Goal: Information Seeking & Learning: Check status

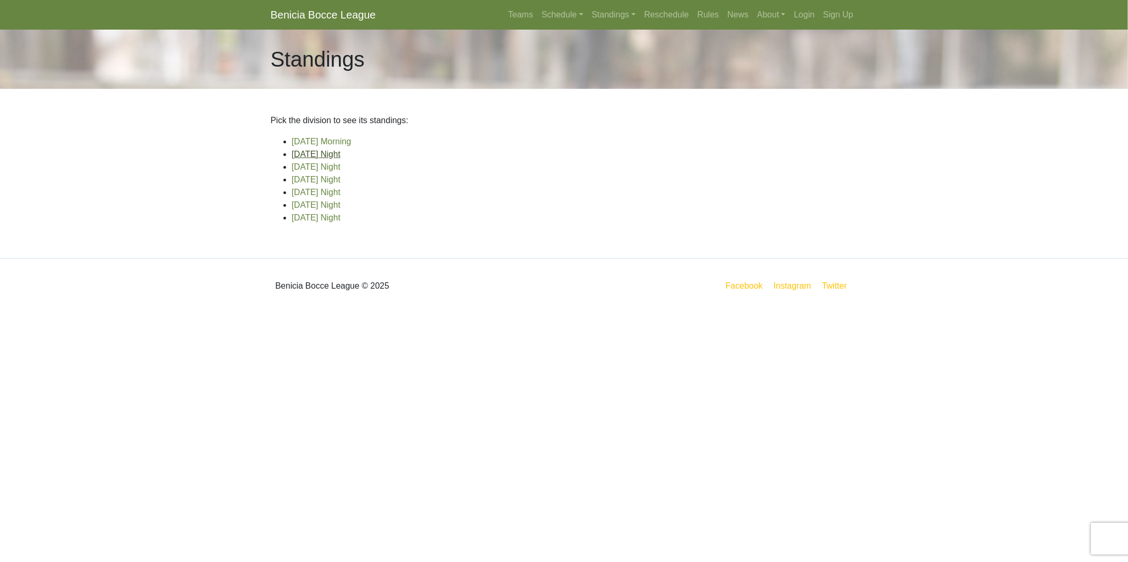
click at [330, 151] on link "[DATE] Night" at bounding box center [316, 154] width 49 height 9
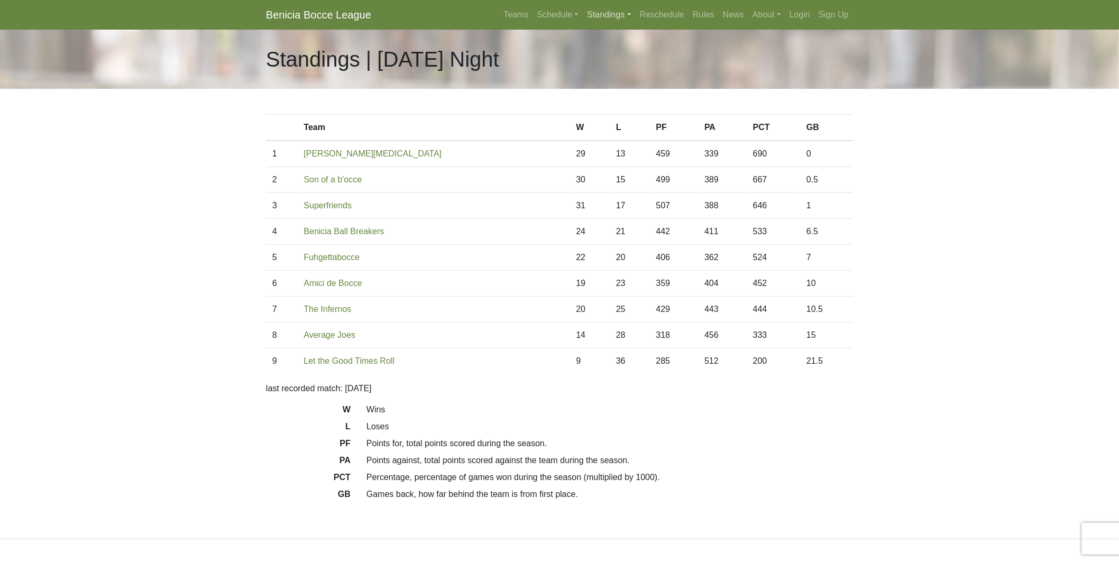
click at [611, 14] on link "Standings" at bounding box center [609, 14] width 52 height 21
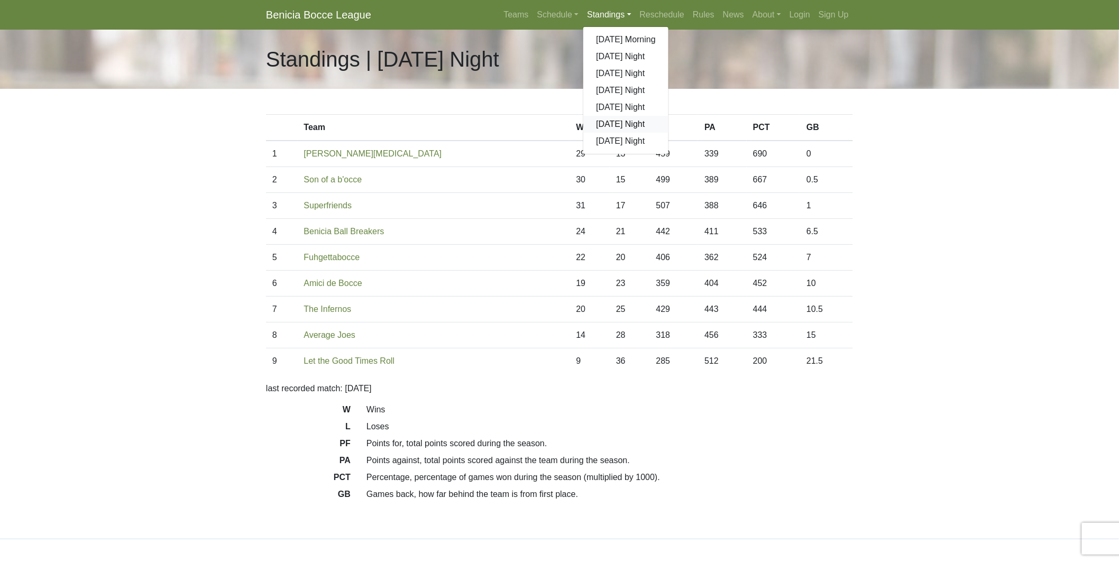
click at [616, 124] on link "[DATE] Night" at bounding box center [626, 124] width 85 height 17
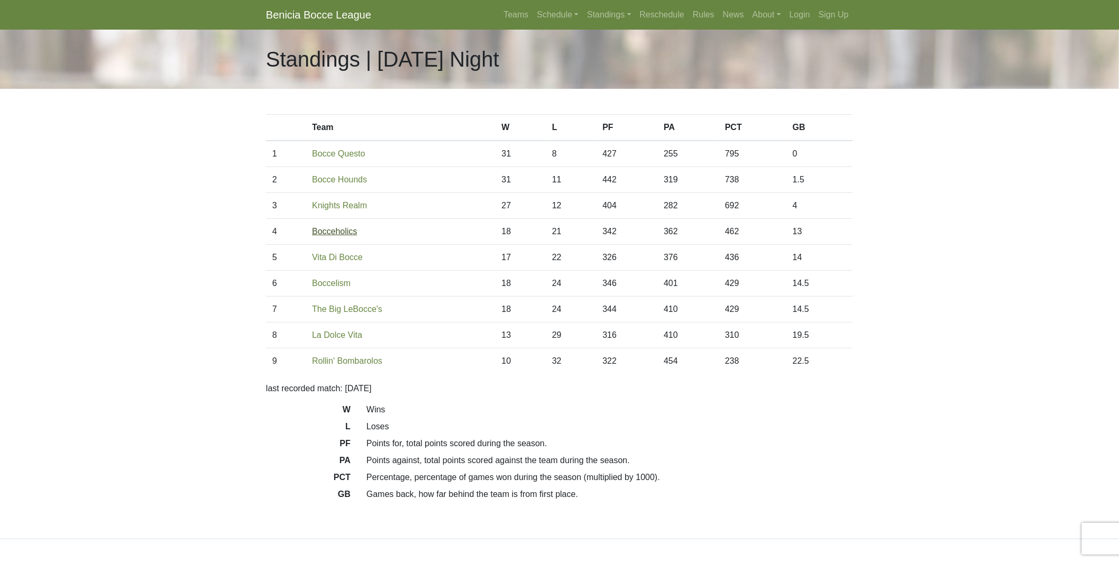
click at [341, 233] on link "Bocceholics" at bounding box center [334, 231] width 45 height 9
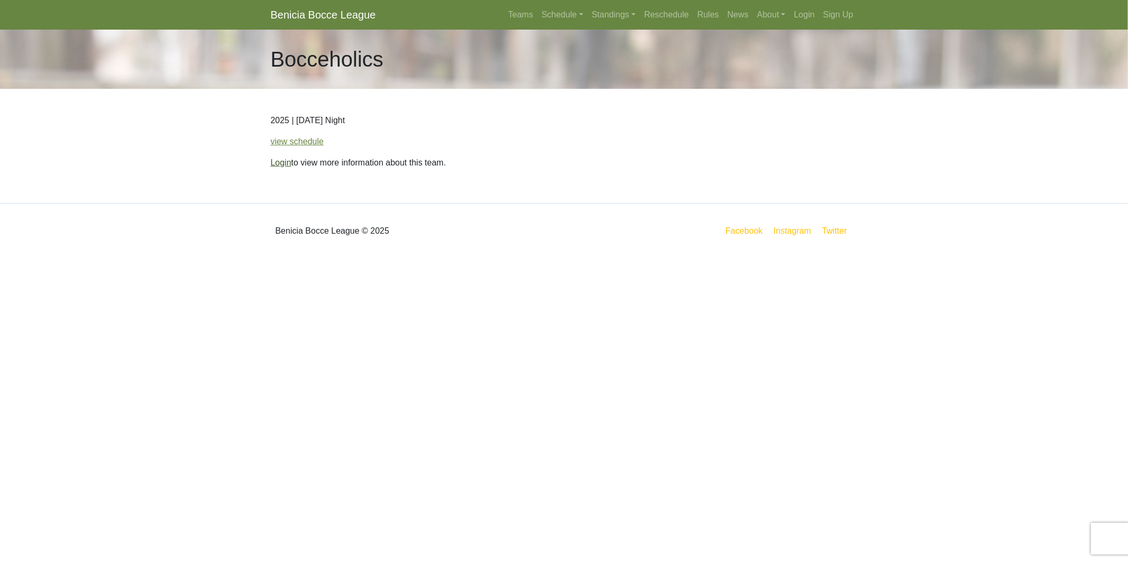
click at [280, 165] on link "Login" at bounding box center [281, 162] width 21 height 9
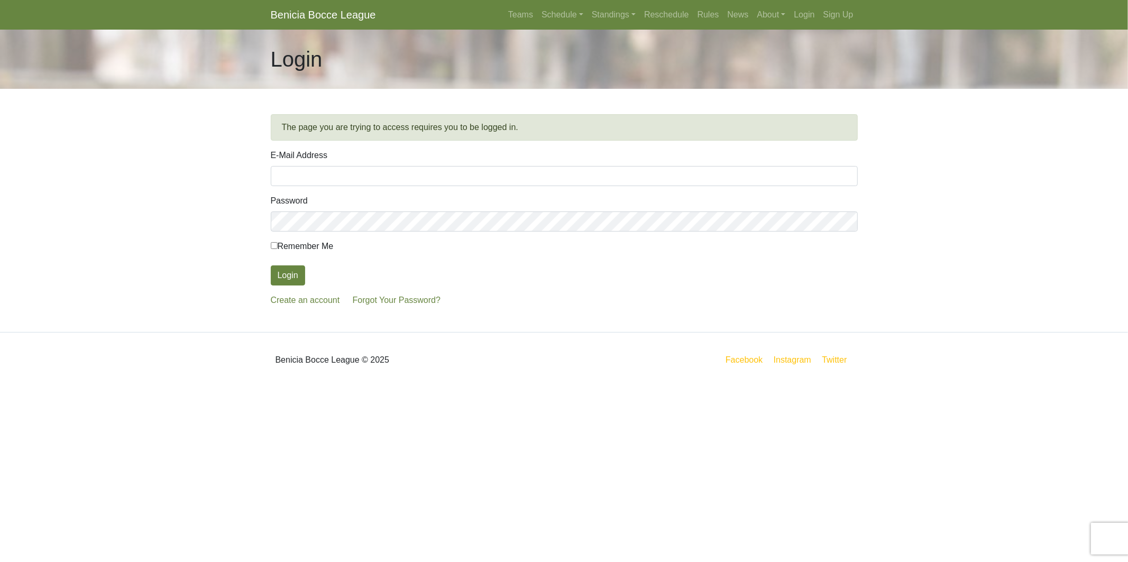
click at [298, 177] on input "E-Mail Address" at bounding box center [564, 176] width 587 height 20
type input "straiyer@pacbell.net"
click at [271, 266] on button "Login" at bounding box center [288, 276] width 34 height 20
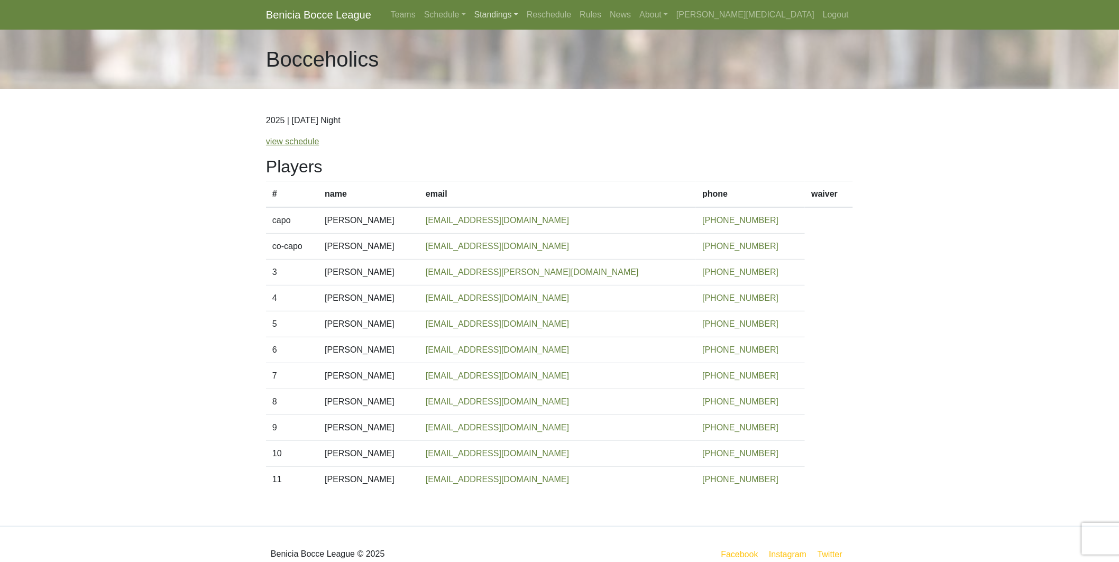
click at [523, 16] on link "Standings" at bounding box center [496, 14] width 52 height 21
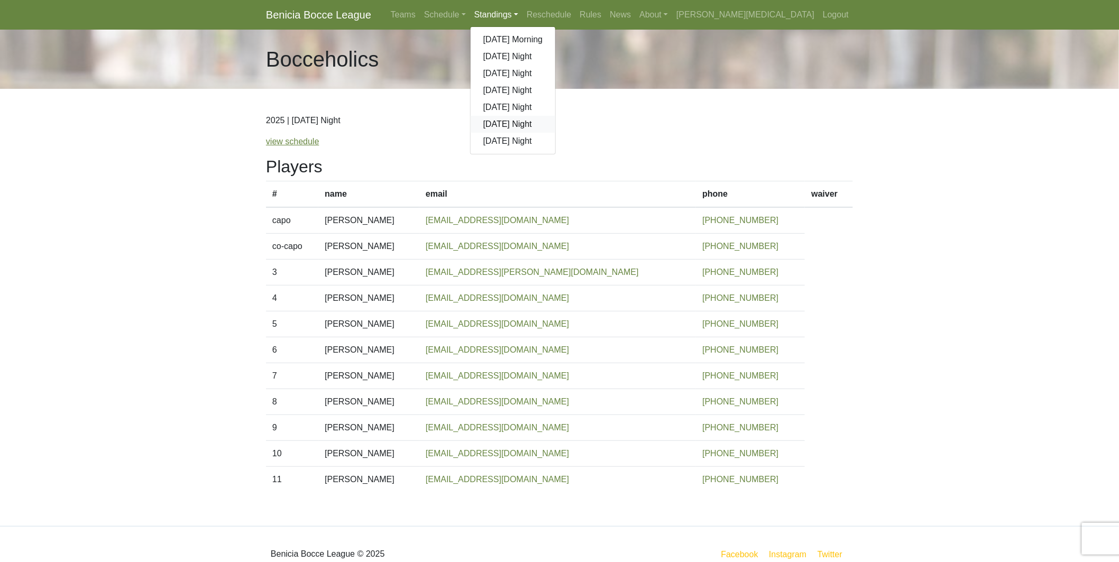
click at [556, 125] on link "[DATE] Night" at bounding box center [513, 124] width 85 height 17
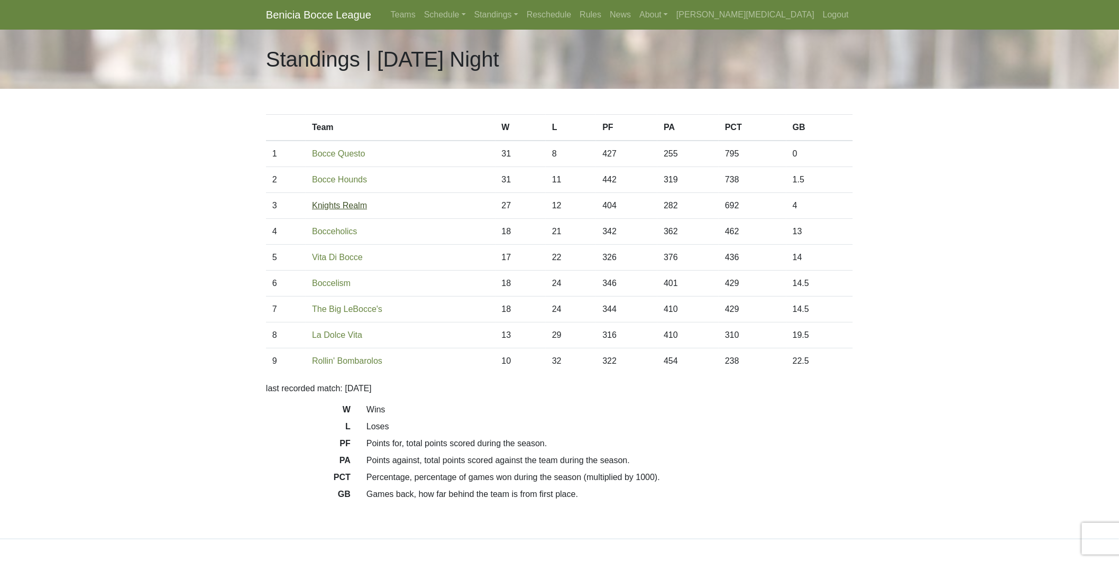
click at [351, 202] on link "Knights Realm" at bounding box center [339, 205] width 55 height 9
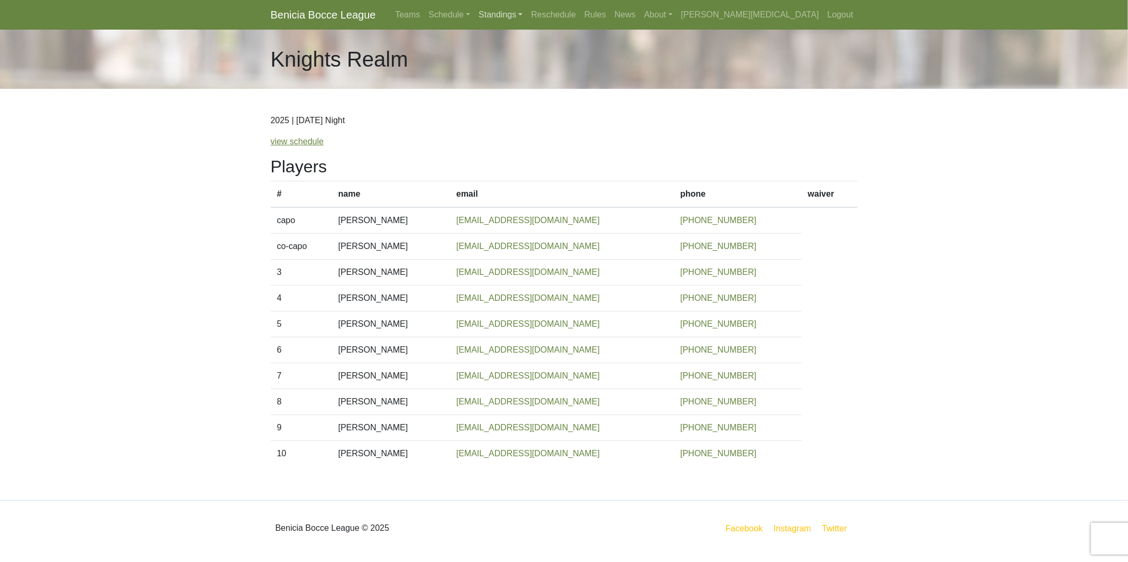
click at [527, 16] on link "Standings" at bounding box center [501, 14] width 52 height 21
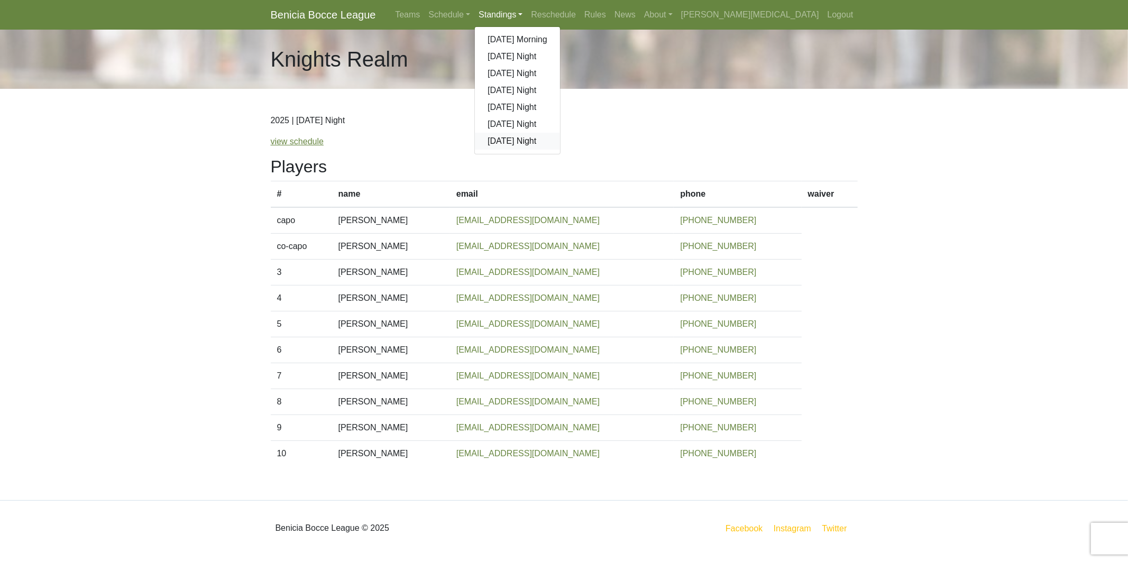
click at [560, 138] on link "[DATE] Night" at bounding box center [517, 141] width 85 height 17
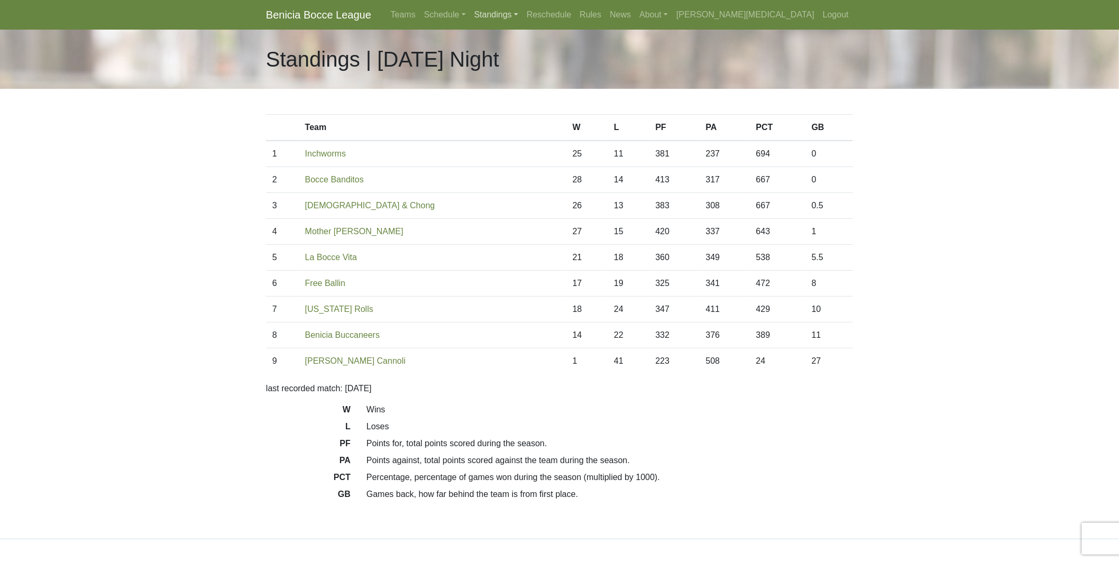
click at [523, 16] on link "Standings" at bounding box center [496, 14] width 52 height 21
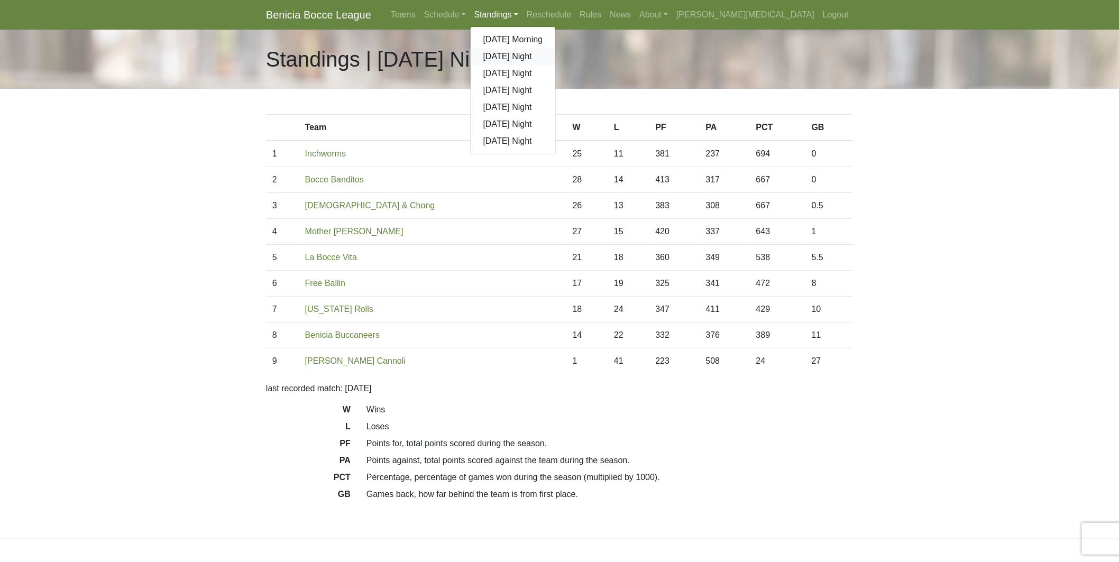
click at [556, 60] on link "[DATE] Night" at bounding box center [513, 56] width 85 height 17
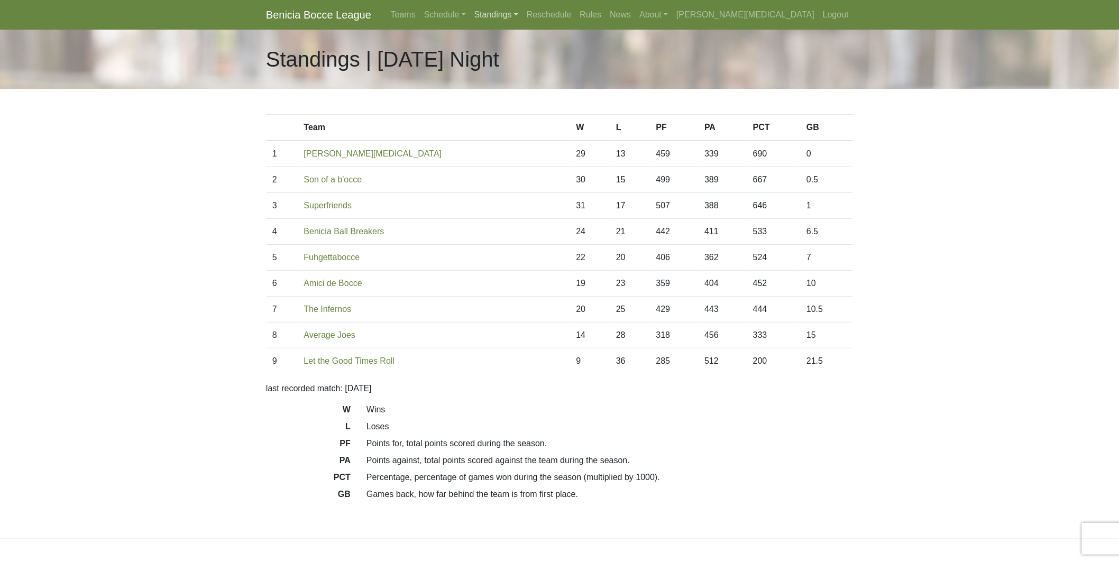
click at [523, 19] on link "Standings" at bounding box center [496, 14] width 52 height 21
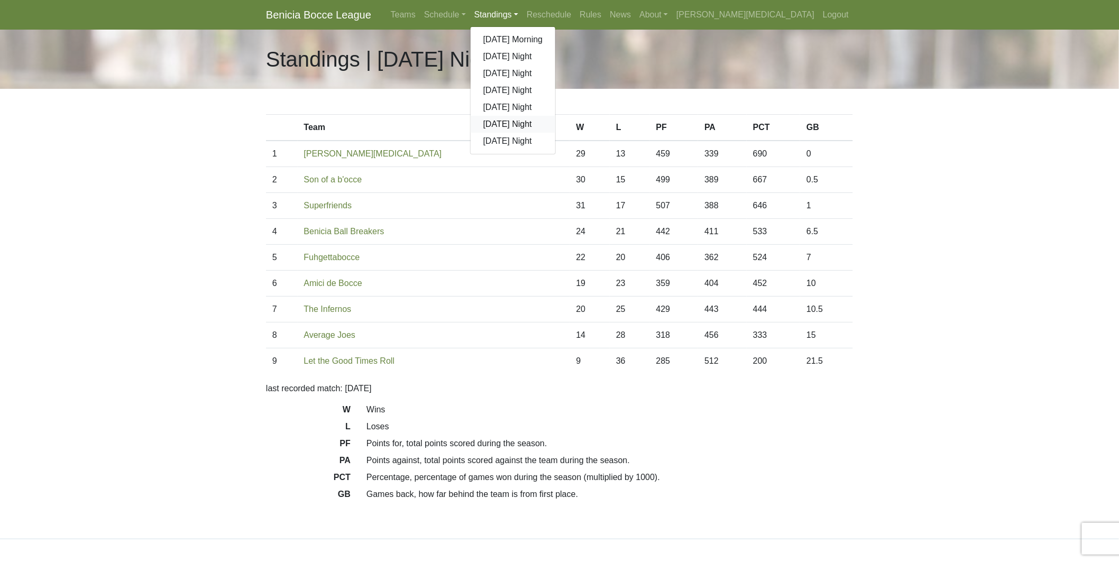
click at [556, 122] on link "[DATE] Night" at bounding box center [513, 124] width 85 height 17
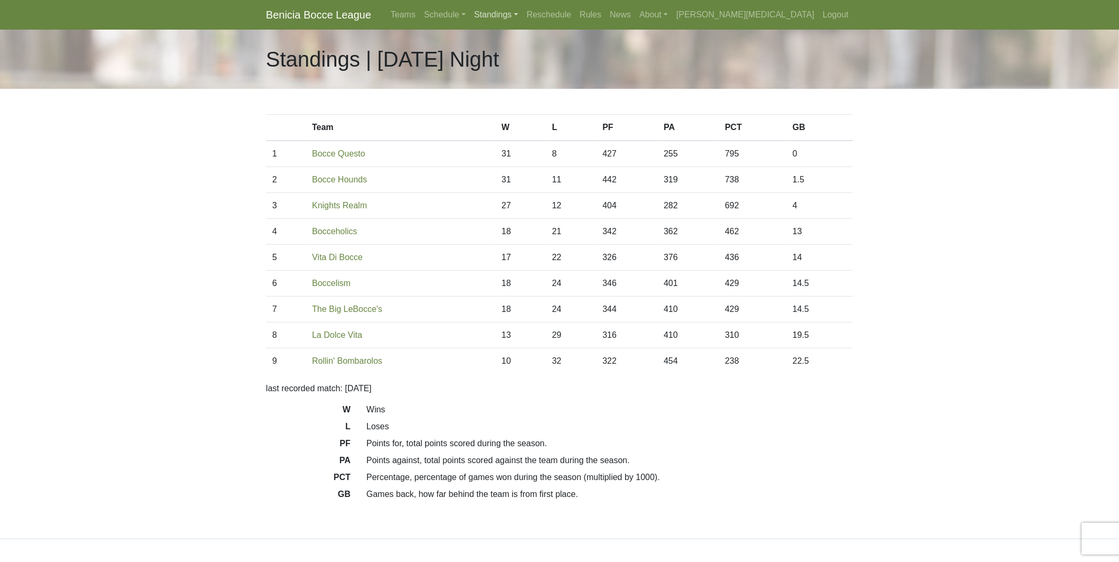
click at [523, 14] on link "Standings" at bounding box center [496, 14] width 52 height 21
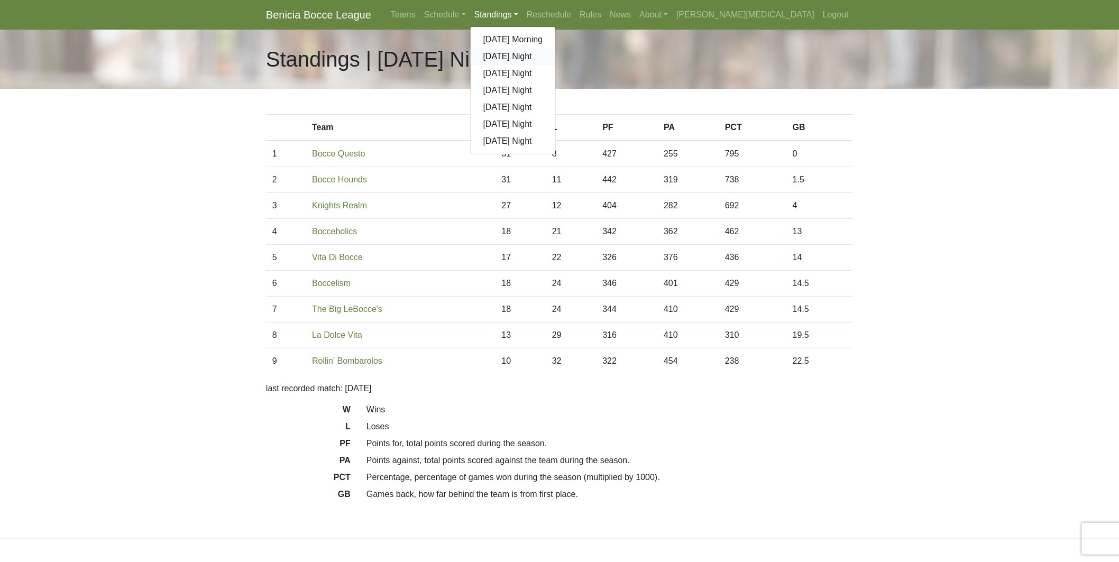
click at [556, 57] on link "[DATE] Night" at bounding box center [513, 56] width 85 height 17
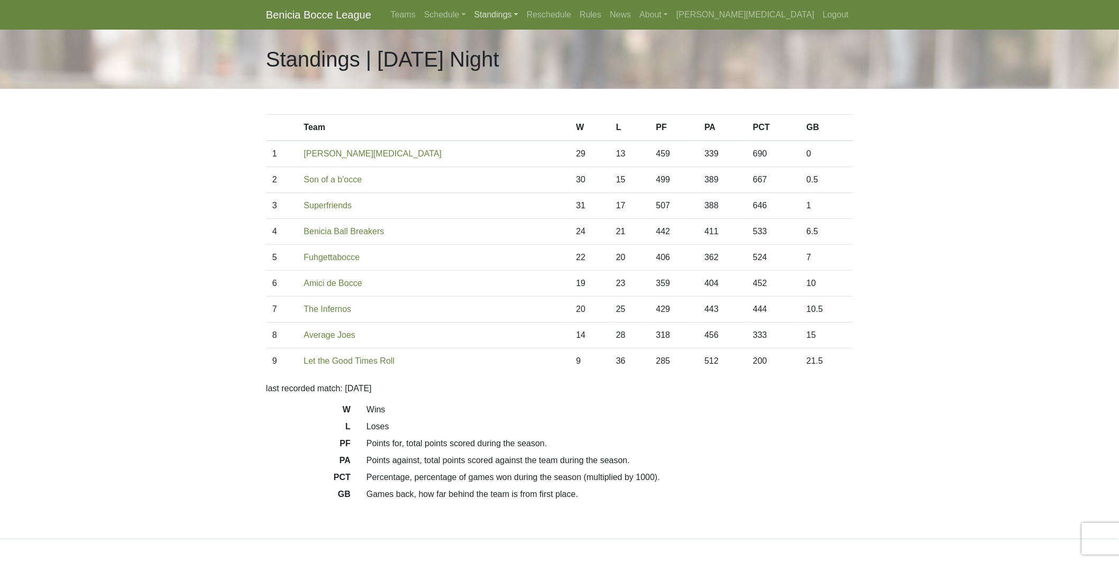
click at [523, 13] on link "Standings" at bounding box center [496, 14] width 52 height 21
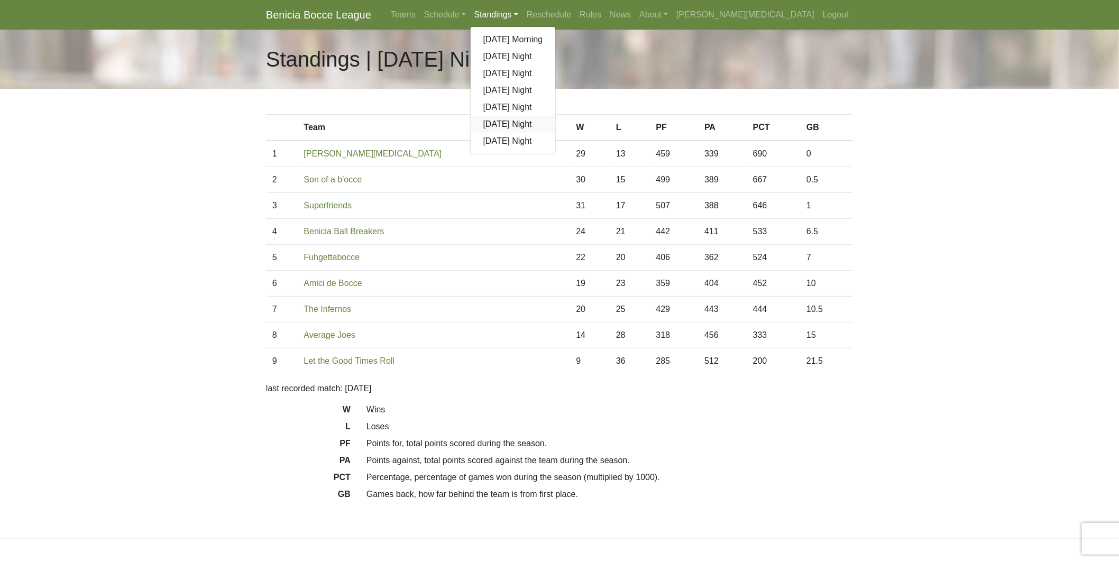
click at [556, 124] on link "[DATE] Night" at bounding box center [513, 124] width 85 height 17
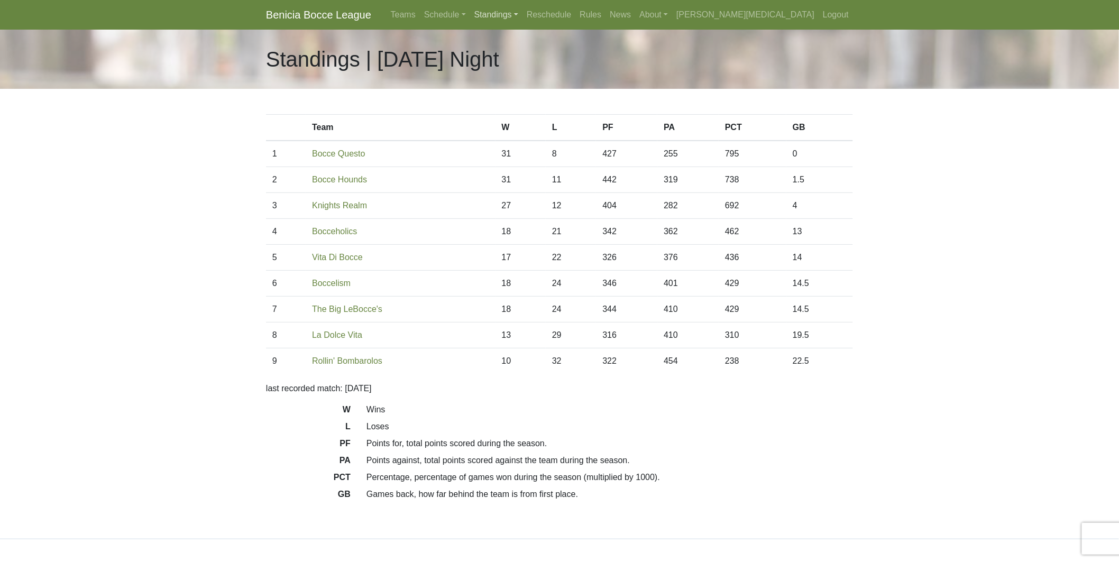
click at [523, 13] on link "Standings" at bounding box center [496, 14] width 52 height 21
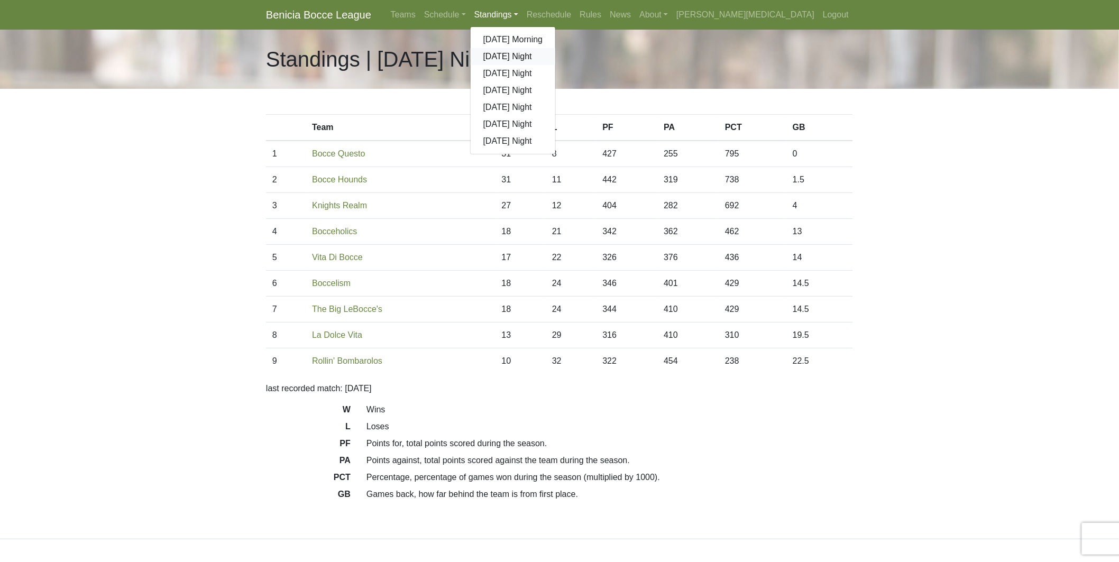
click at [556, 51] on link "[DATE] Night" at bounding box center [513, 56] width 85 height 17
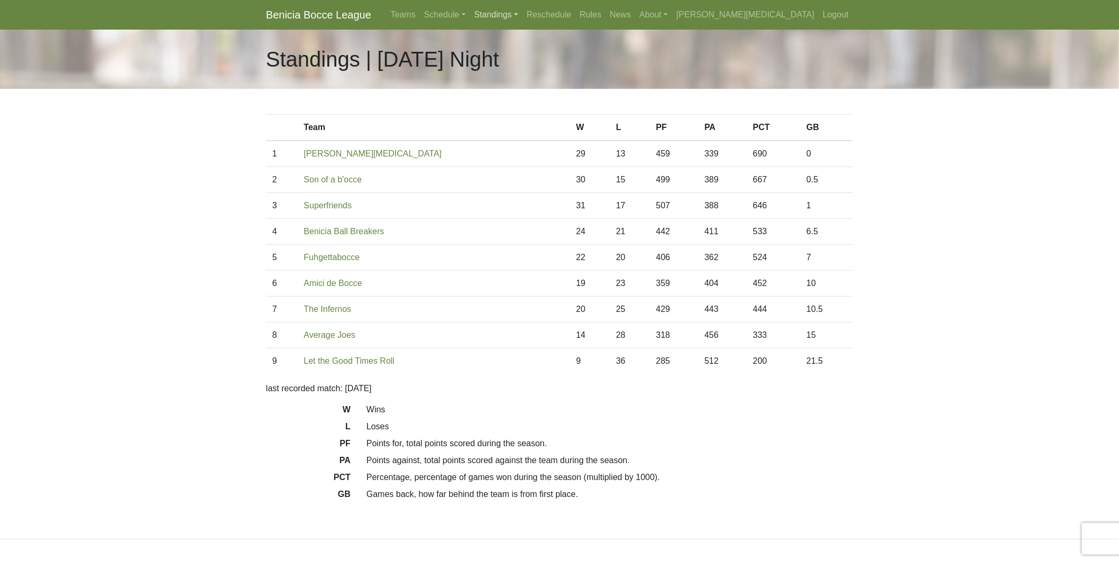
click at [523, 20] on link "Standings" at bounding box center [496, 14] width 52 height 21
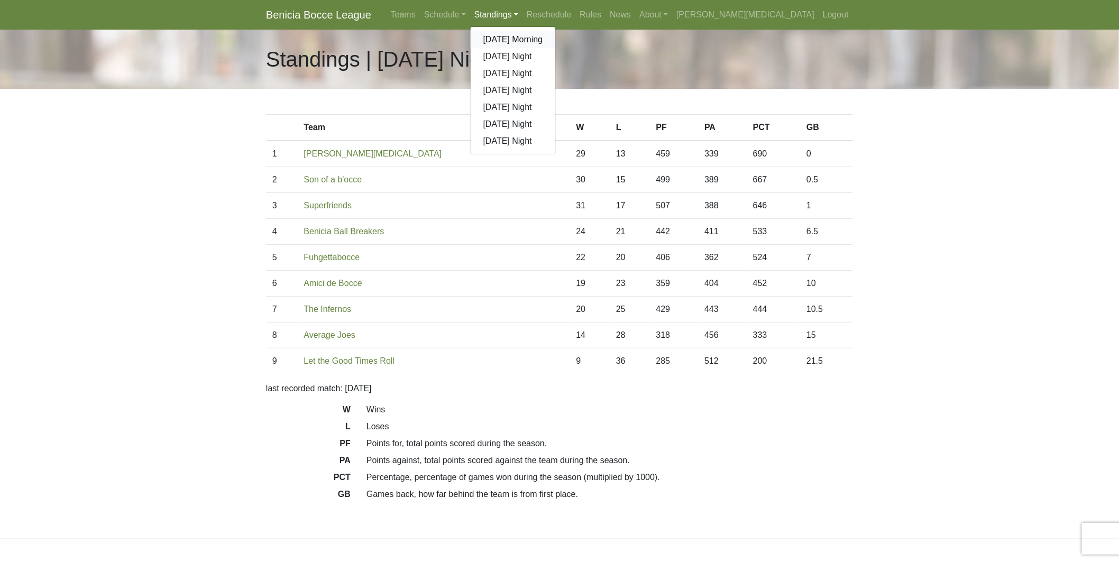
click at [556, 37] on link "[DATE] Morning" at bounding box center [513, 39] width 85 height 17
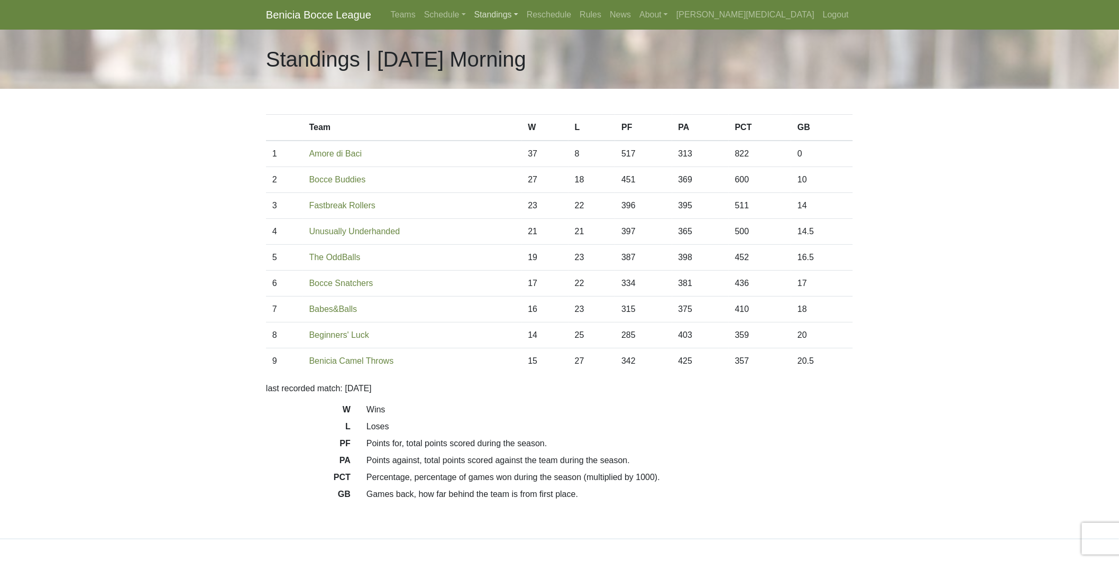
click at [523, 13] on link "Standings" at bounding box center [496, 14] width 52 height 21
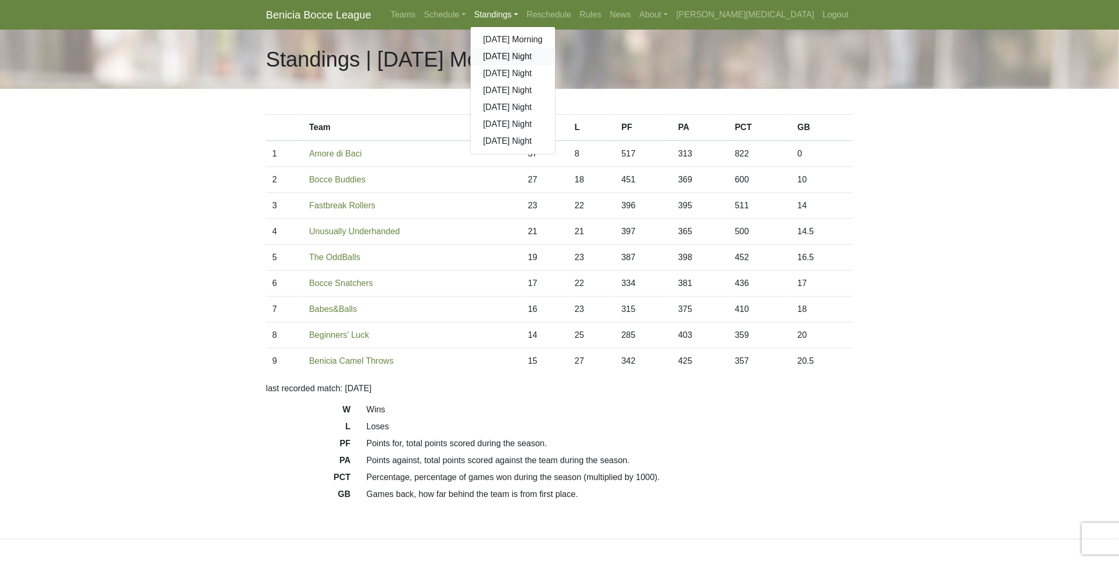
click at [556, 58] on link "[DATE] Night" at bounding box center [513, 56] width 85 height 17
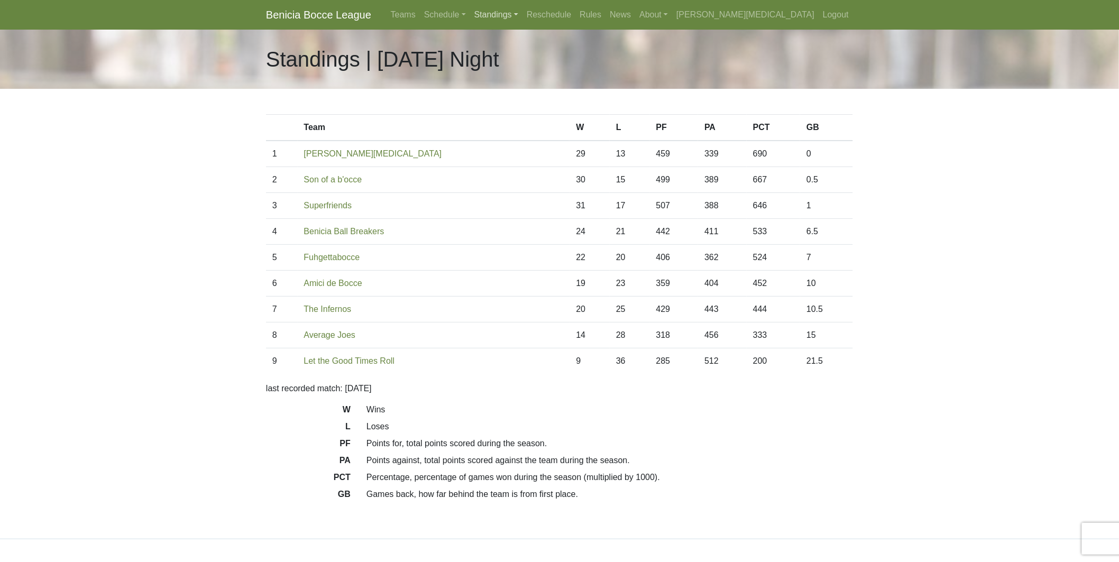
click at [523, 13] on link "Standings" at bounding box center [496, 14] width 52 height 21
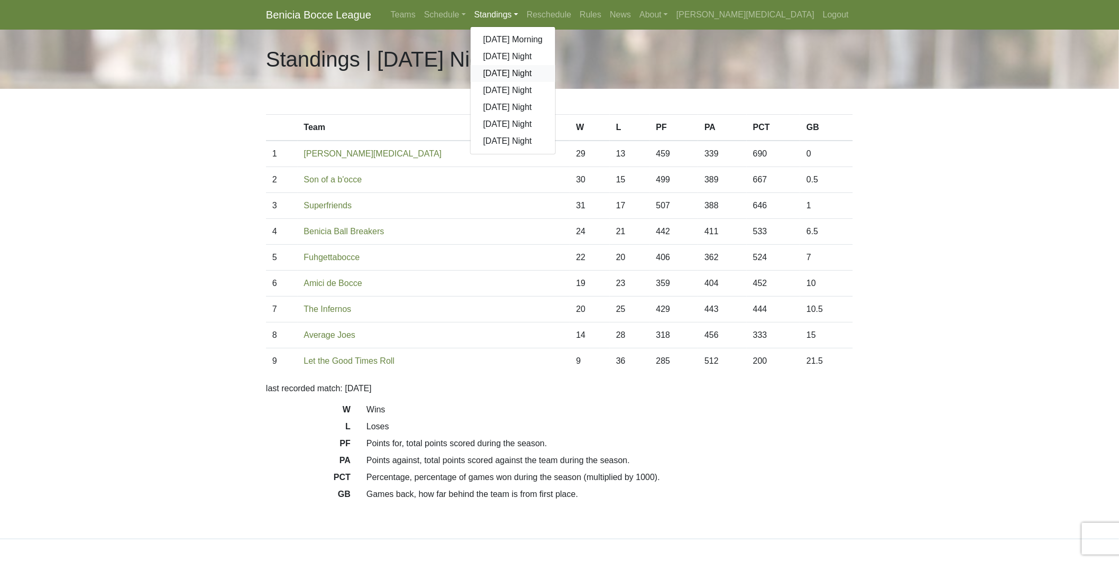
click at [556, 70] on link "[DATE] Night" at bounding box center [513, 73] width 85 height 17
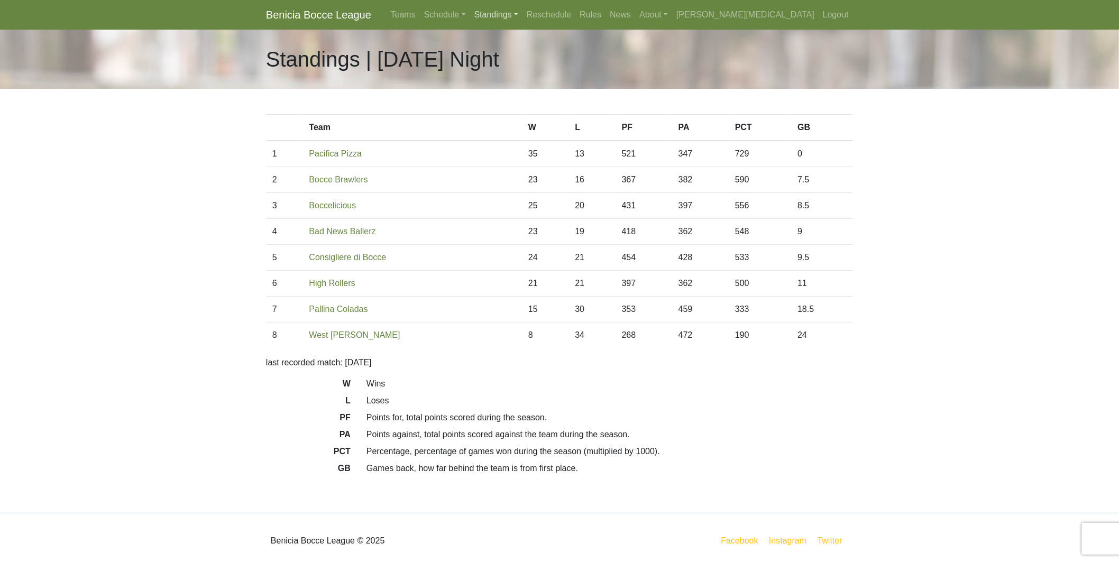
click at [523, 17] on link "Standings" at bounding box center [496, 14] width 52 height 21
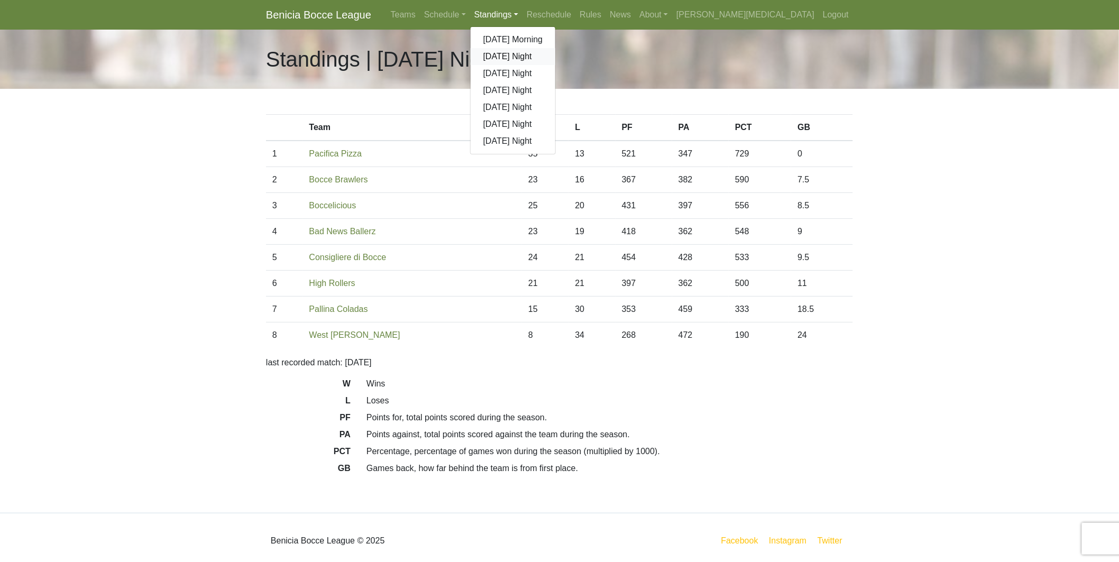
click at [556, 57] on link "[DATE] Night" at bounding box center [513, 56] width 85 height 17
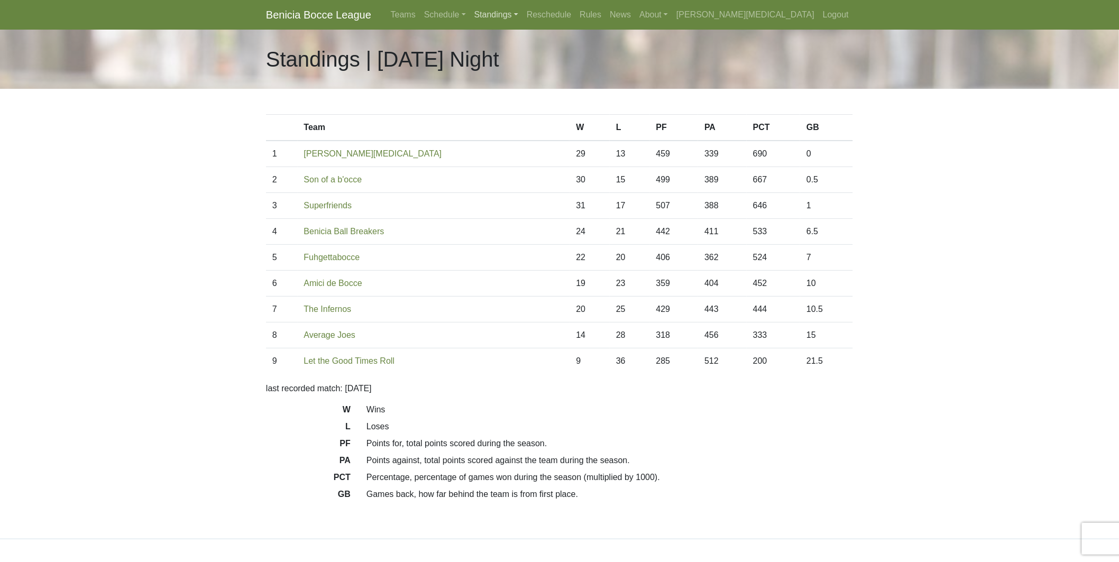
click at [523, 12] on link "Standings" at bounding box center [496, 14] width 52 height 21
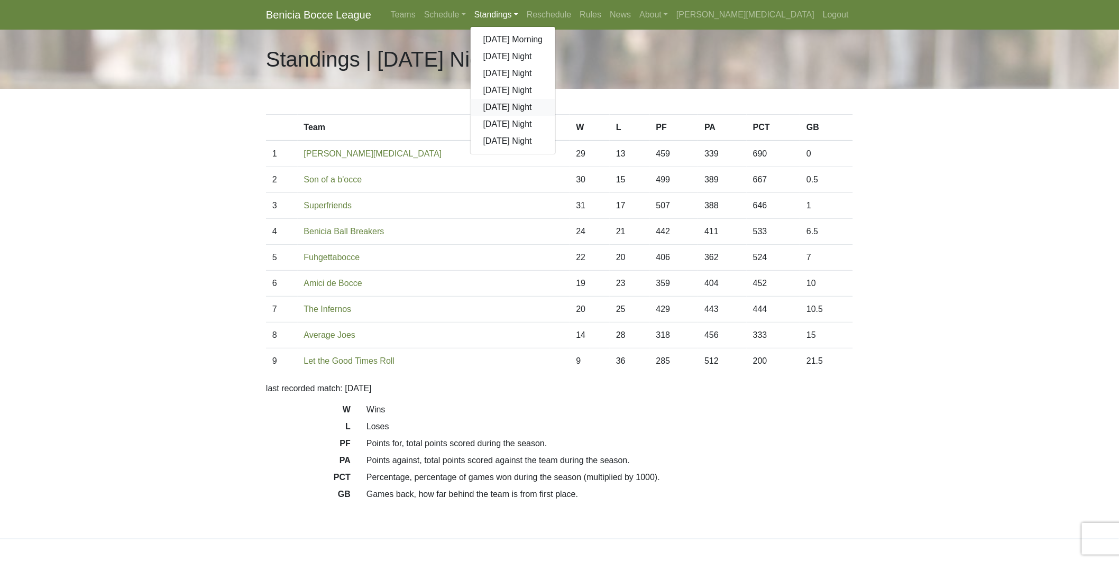
click at [556, 107] on link "[DATE] Night" at bounding box center [513, 107] width 85 height 17
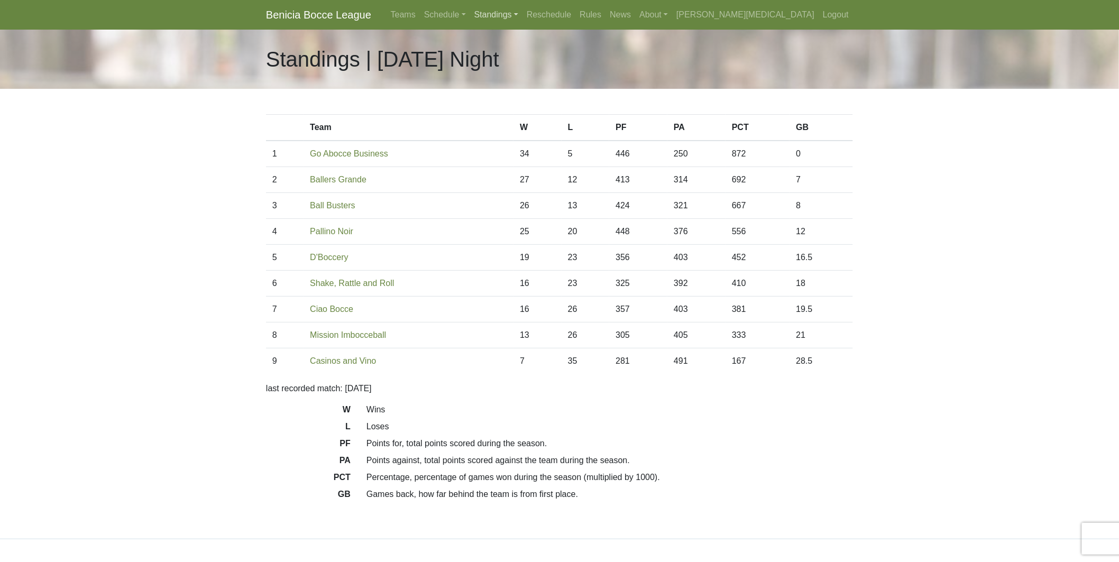
click at [523, 15] on link "Standings" at bounding box center [496, 14] width 52 height 21
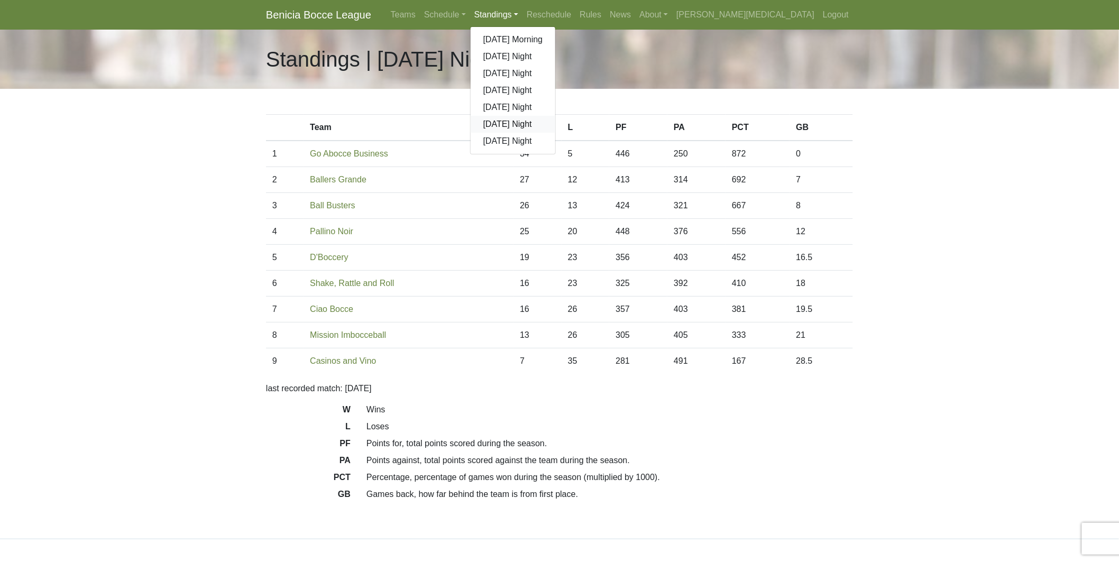
click at [556, 125] on link "[DATE] Night" at bounding box center [513, 124] width 85 height 17
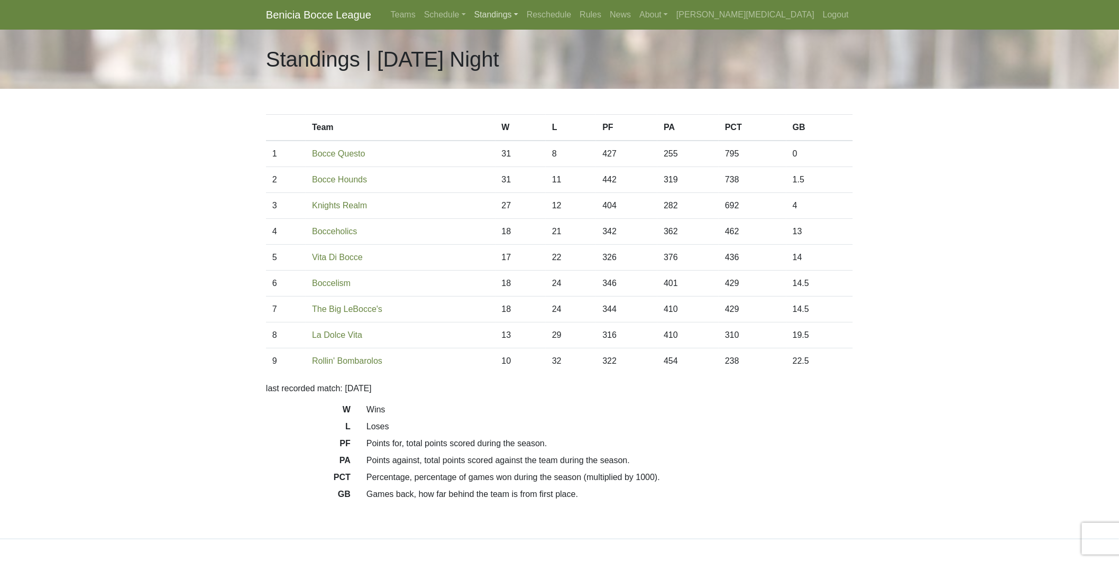
click at [523, 14] on link "Standings" at bounding box center [496, 14] width 52 height 21
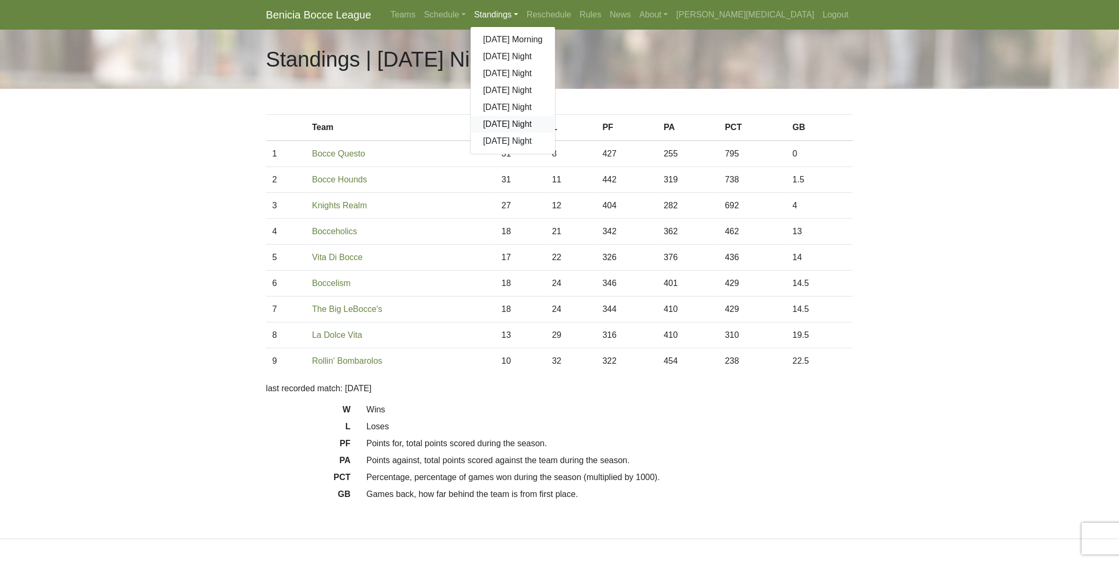
click at [556, 128] on link "[DATE] Night" at bounding box center [513, 124] width 85 height 17
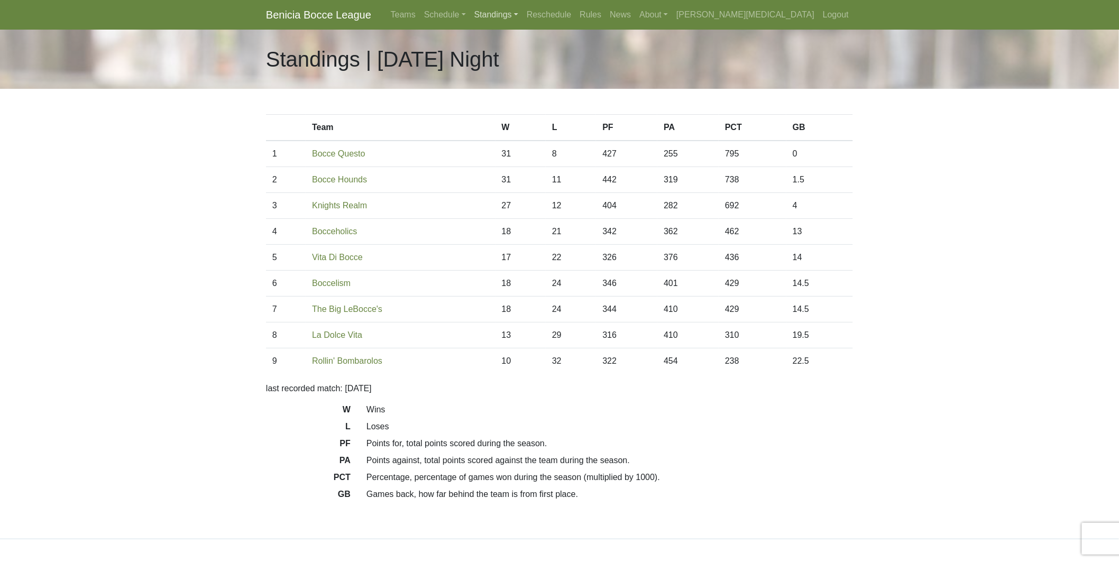
drag, startPoint x: 576, startPoint y: 9, endPoint x: 575, endPoint y: 26, distance: 17.5
click at [523, 8] on link "Standings" at bounding box center [496, 14] width 52 height 21
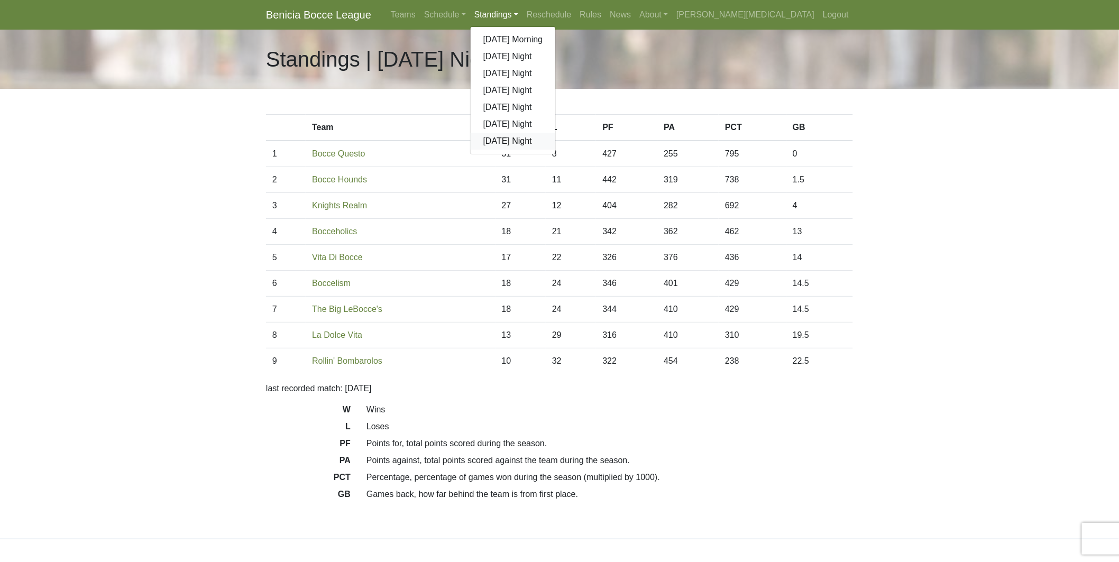
click at [556, 140] on link "[DATE] Night" at bounding box center [513, 141] width 85 height 17
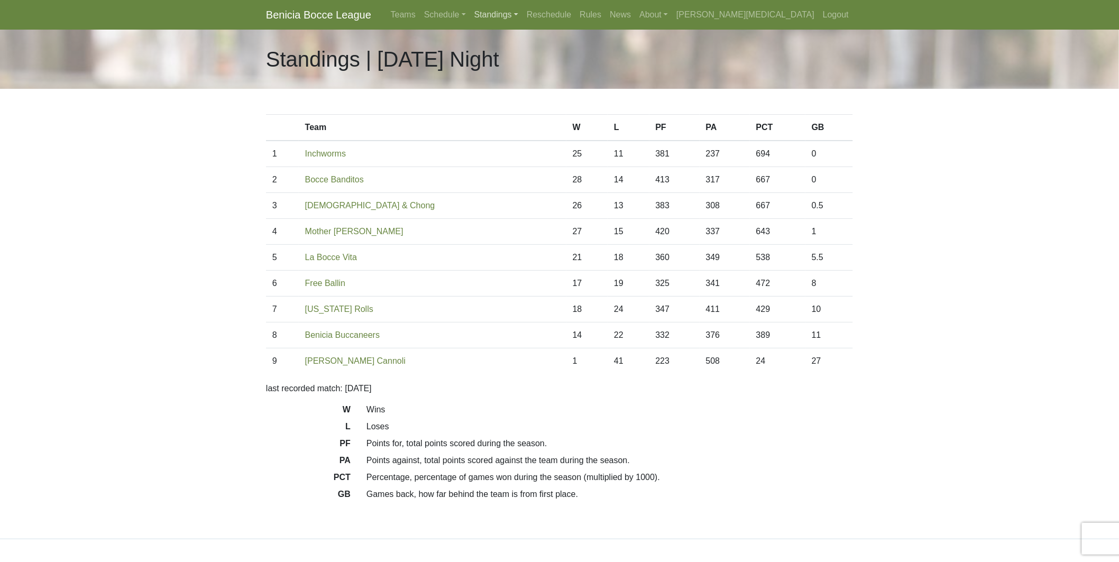
click at [523, 14] on link "Standings" at bounding box center [496, 14] width 52 height 21
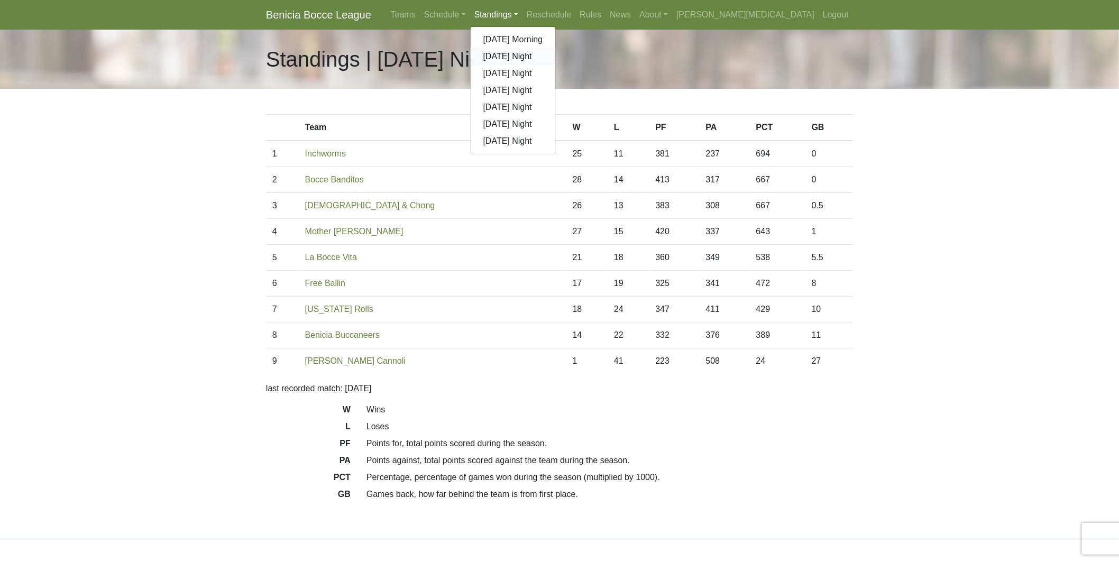
click at [556, 59] on link "[DATE] Night" at bounding box center [513, 56] width 85 height 17
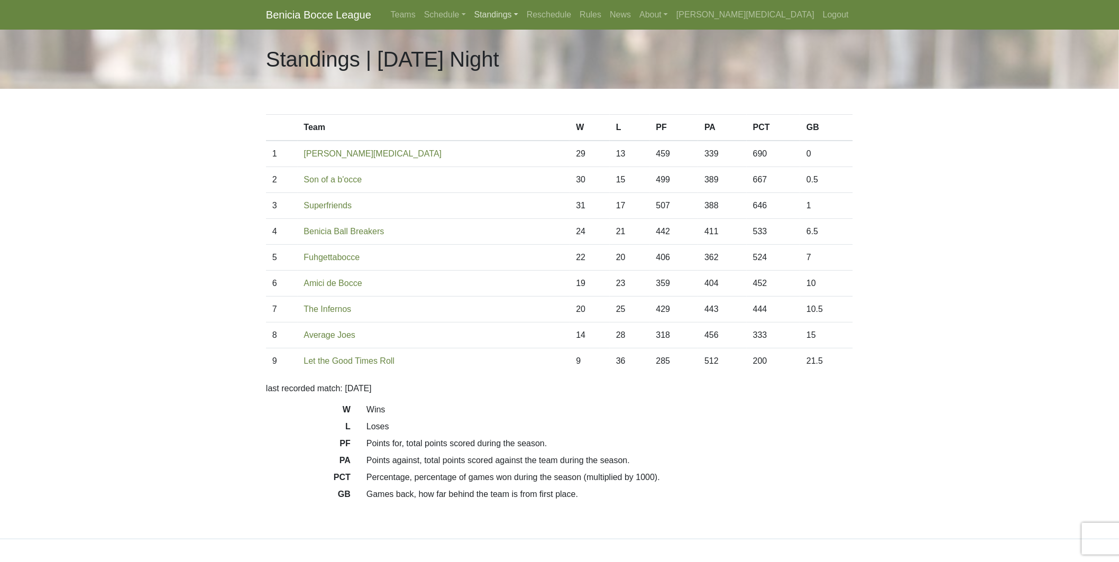
click at [523, 16] on link "Standings" at bounding box center [496, 14] width 52 height 21
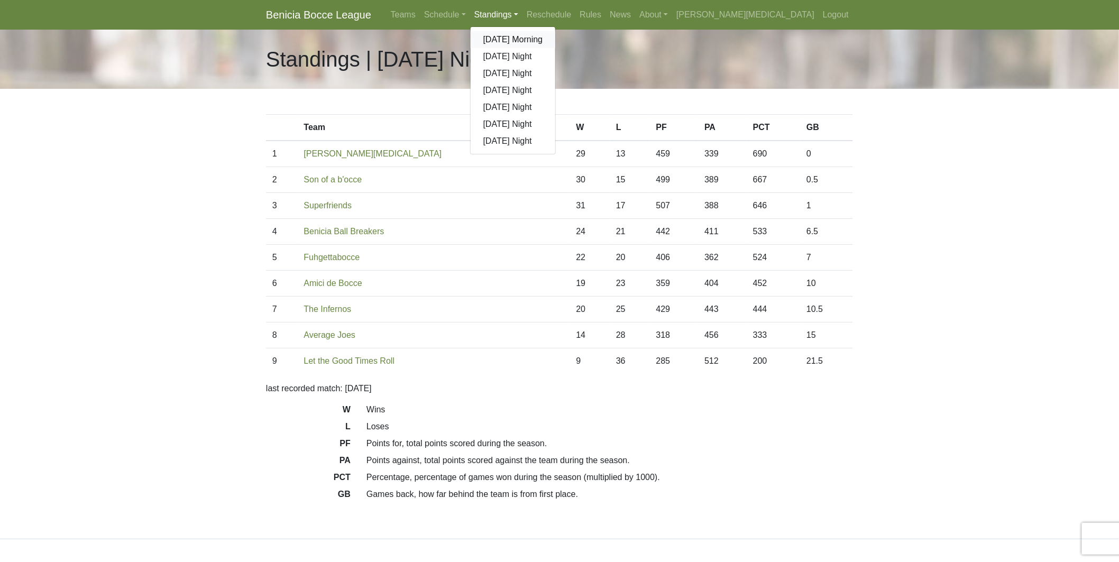
click at [556, 38] on link "[DATE] Morning" at bounding box center [513, 39] width 85 height 17
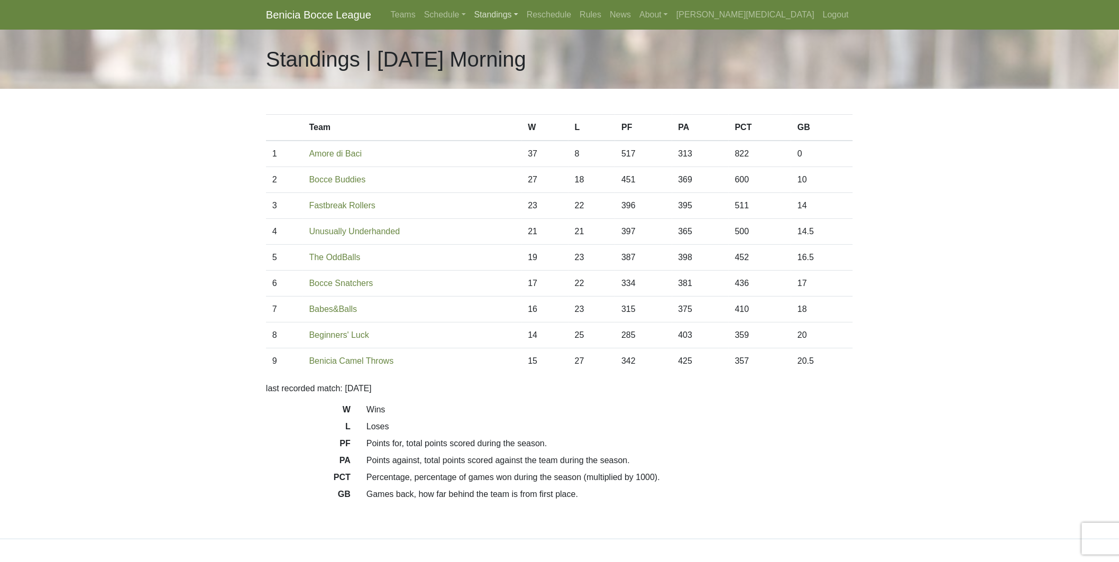
click at [523, 17] on link "Standings" at bounding box center [496, 14] width 52 height 21
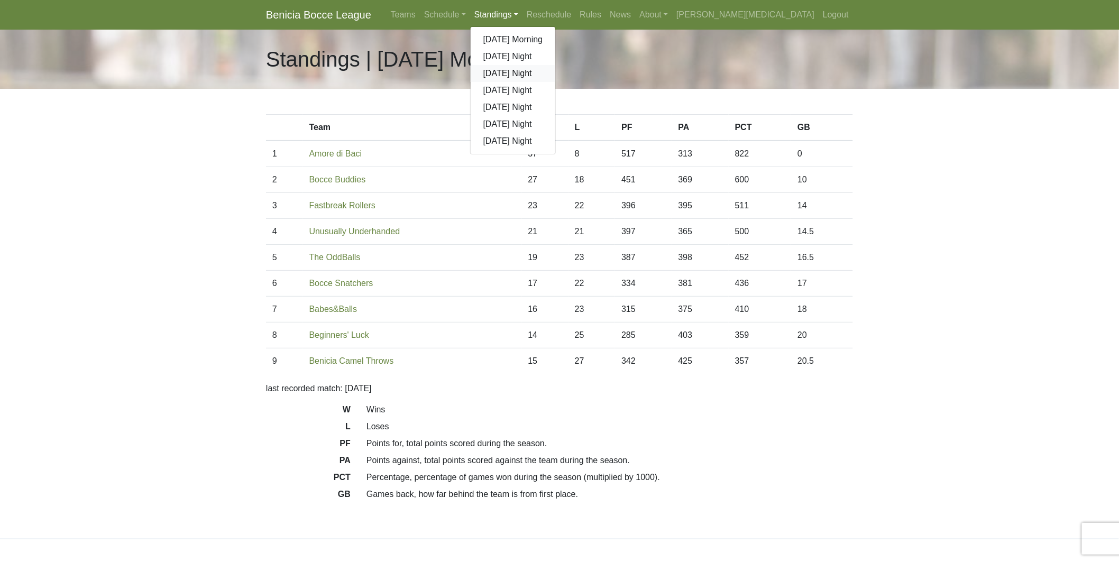
click at [556, 74] on link "[DATE] Night" at bounding box center [513, 73] width 85 height 17
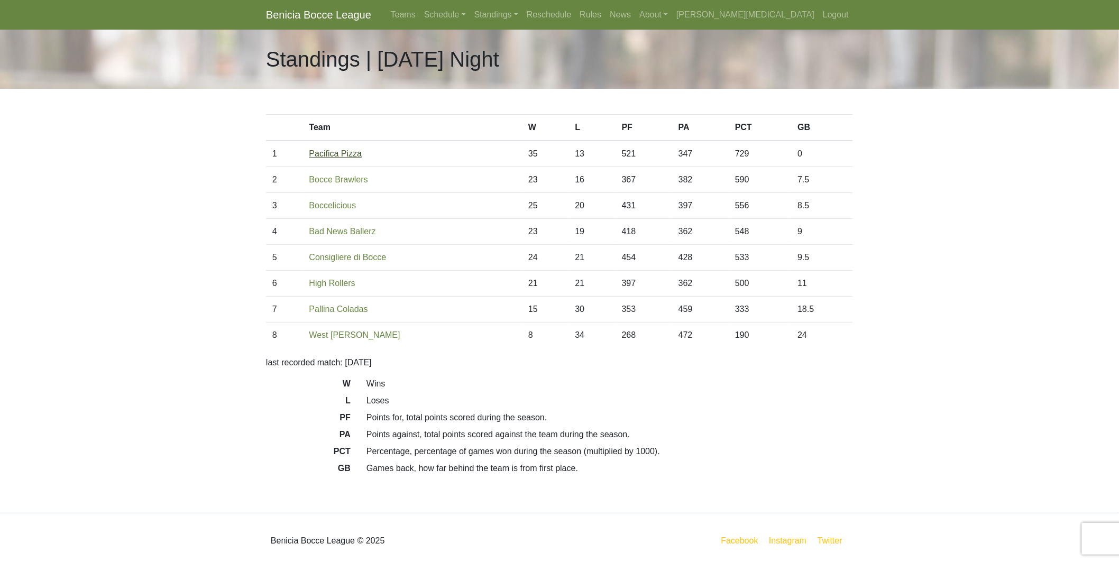
click at [337, 158] on link "Pacifica Pizza" at bounding box center [335, 153] width 53 height 9
click at [523, 14] on link "Standings" at bounding box center [496, 14] width 52 height 21
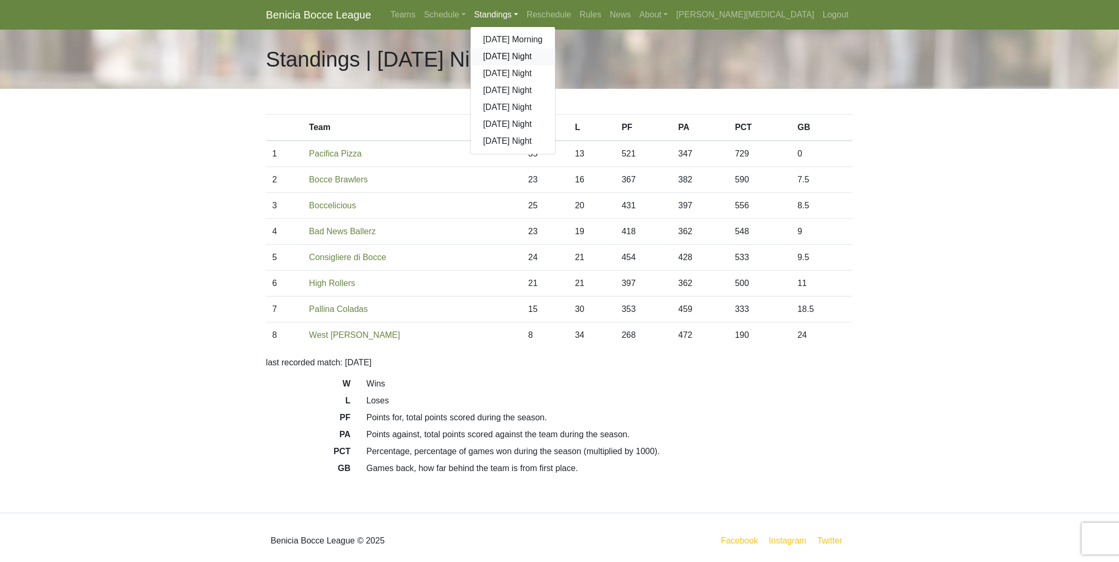
click at [556, 56] on link "[DATE] Night" at bounding box center [513, 56] width 85 height 17
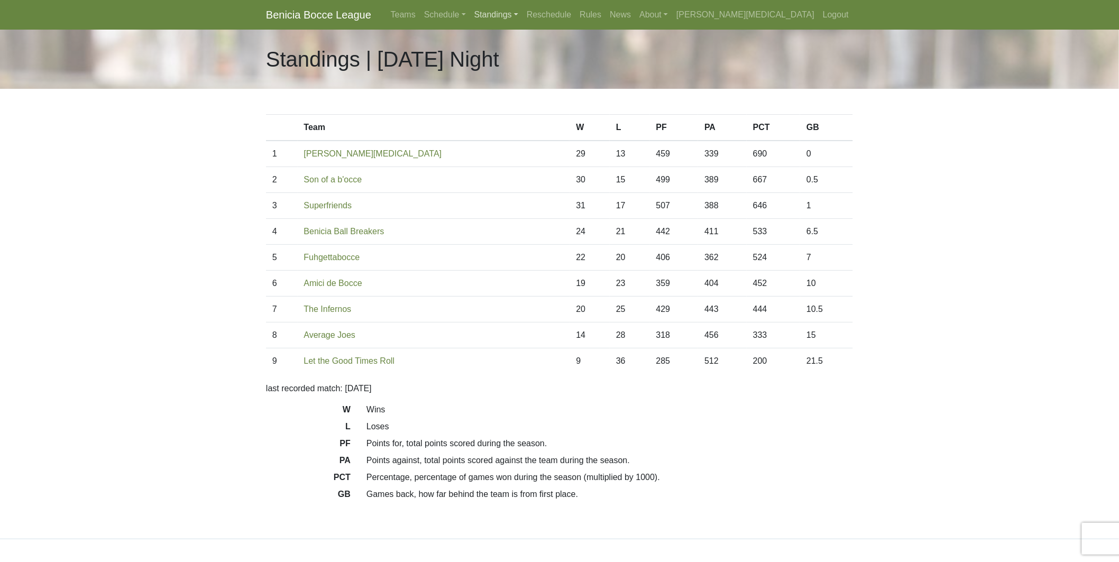
click at [523, 9] on link "Standings" at bounding box center [496, 14] width 52 height 21
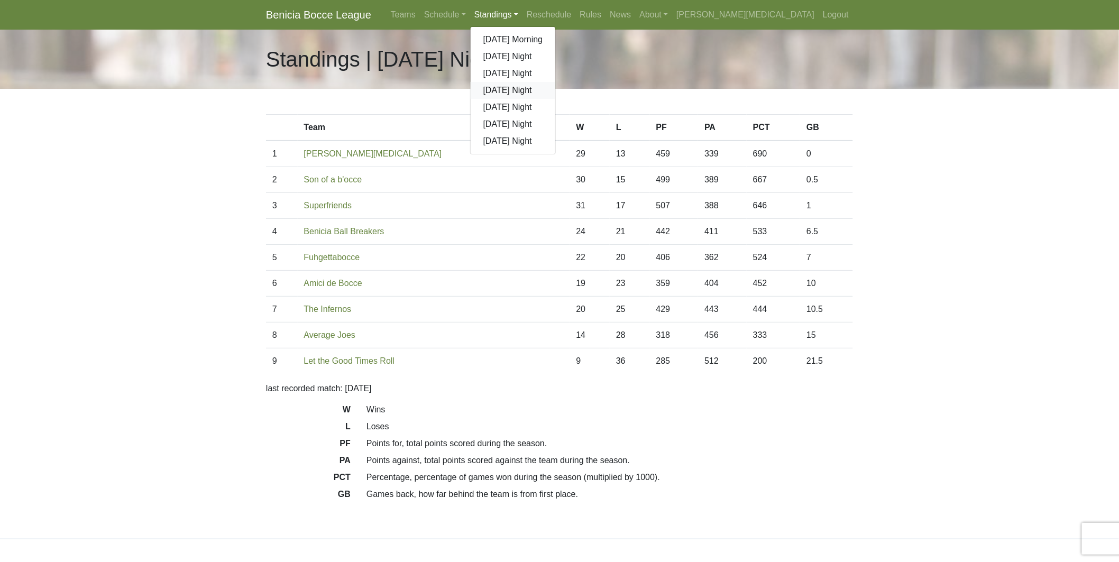
click at [556, 90] on link "[DATE] Night" at bounding box center [513, 90] width 85 height 17
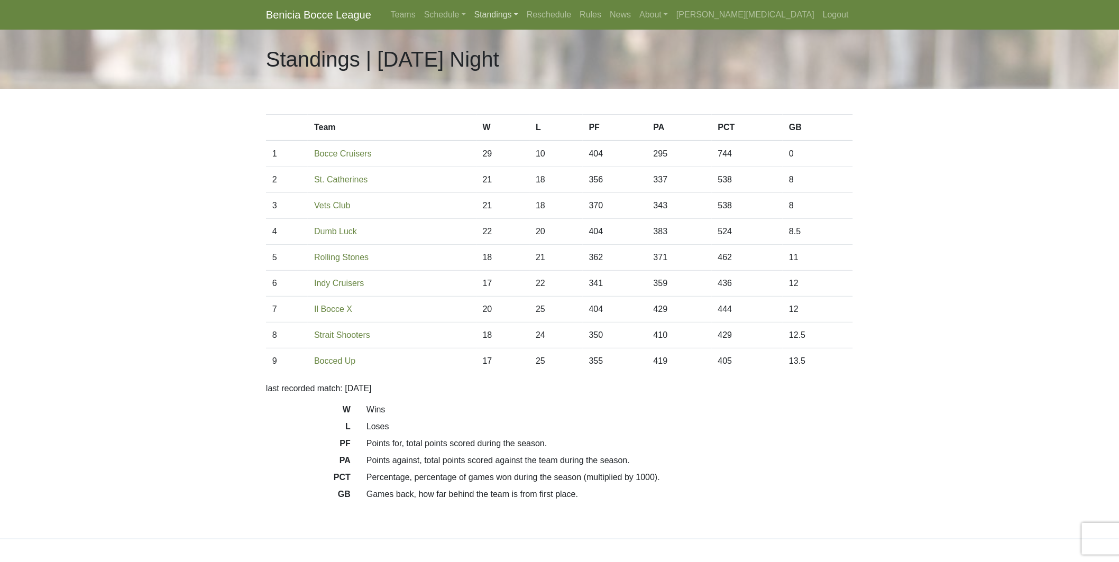
click at [523, 16] on link "Standings" at bounding box center [496, 14] width 52 height 21
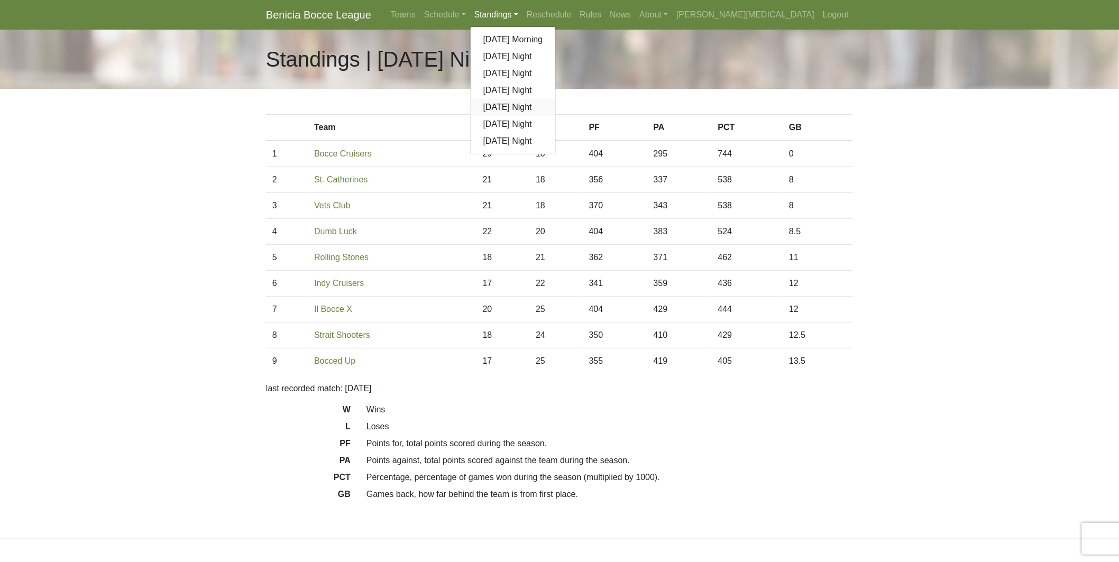
click at [556, 106] on link "[DATE] Night" at bounding box center [513, 107] width 85 height 17
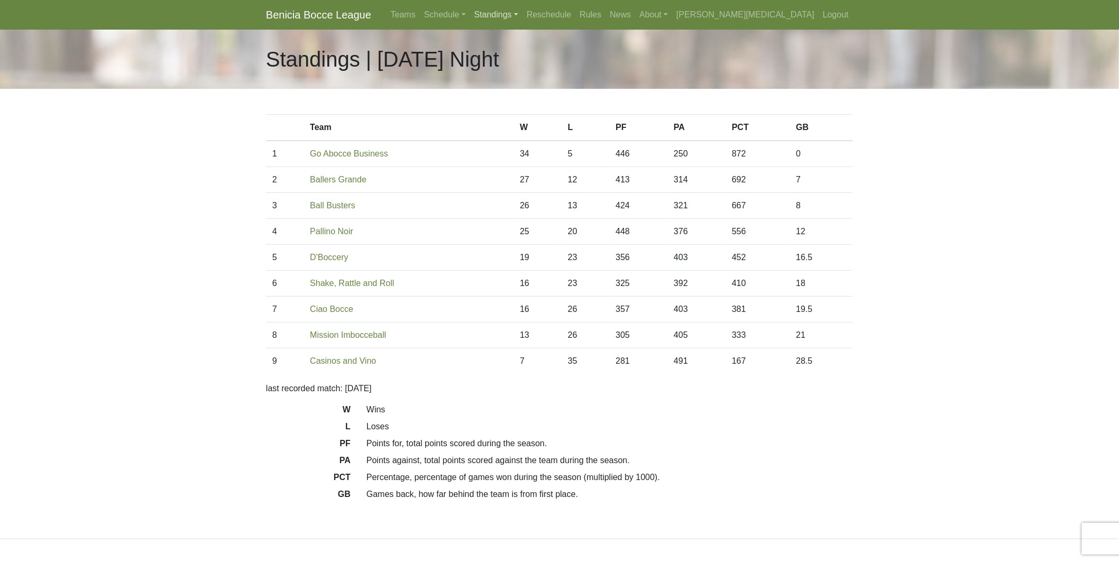
click at [523, 11] on link "Standings" at bounding box center [496, 14] width 52 height 21
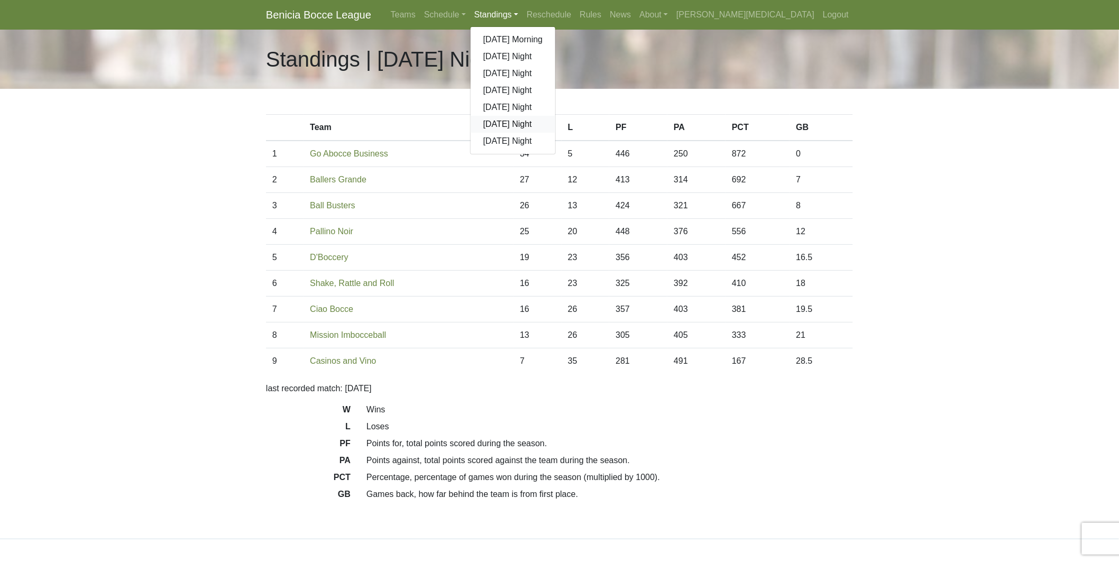
click at [556, 128] on link "[DATE] Night" at bounding box center [513, 124] width 85 height 17
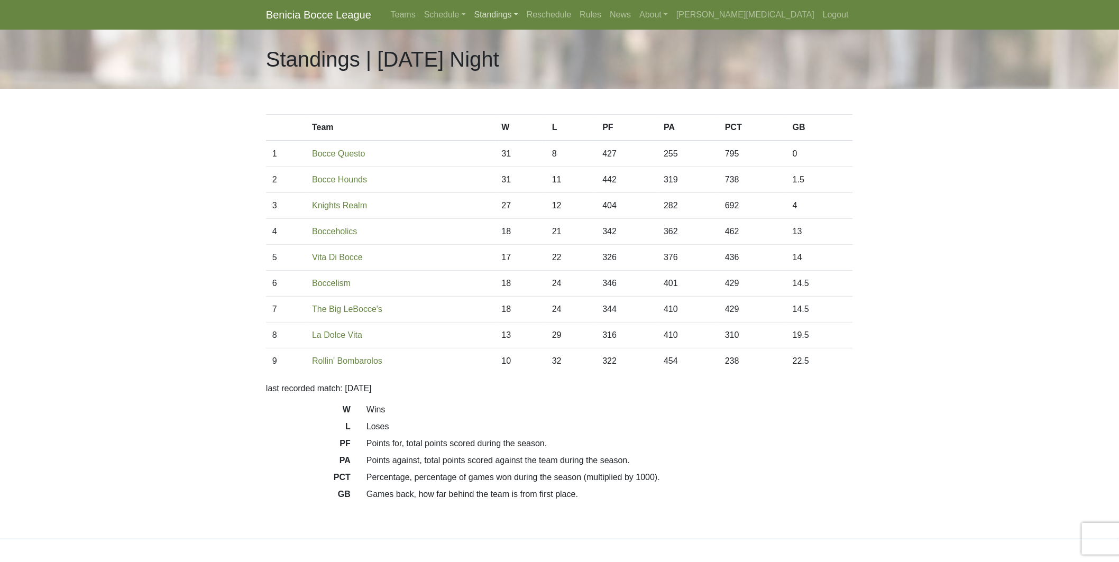
click at [523, 13] on link "Standings" at bounding box center [496, 14] width 52 height 21
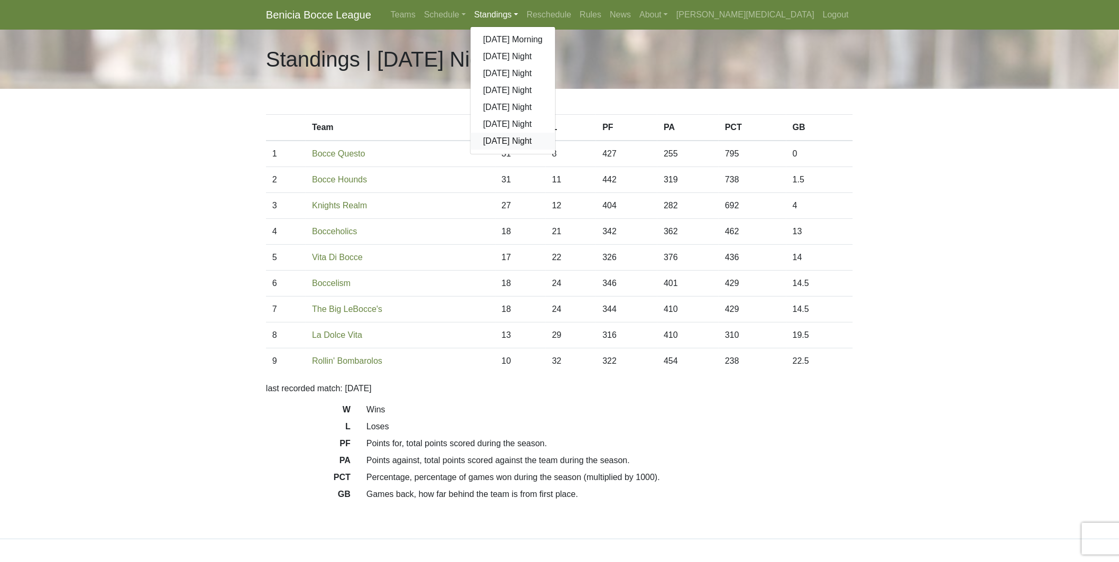
click at [556, 134] on link "[DATE] Night" at bounding box center [513, 141] width 85 height 17
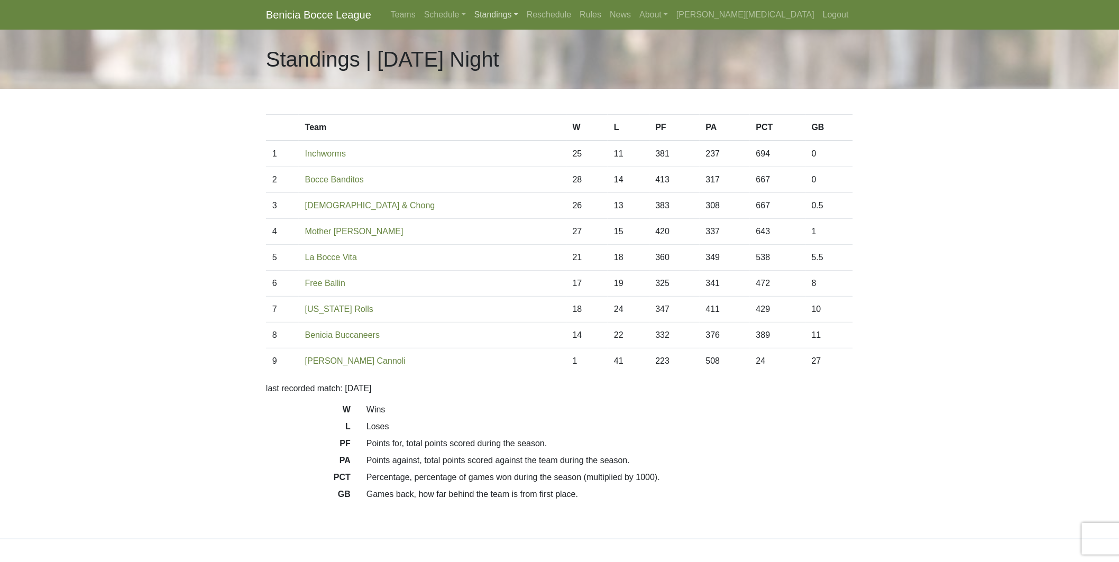
click at [523, 12] on link "Standings" at bounding box center [496, 14] width 52 height 21
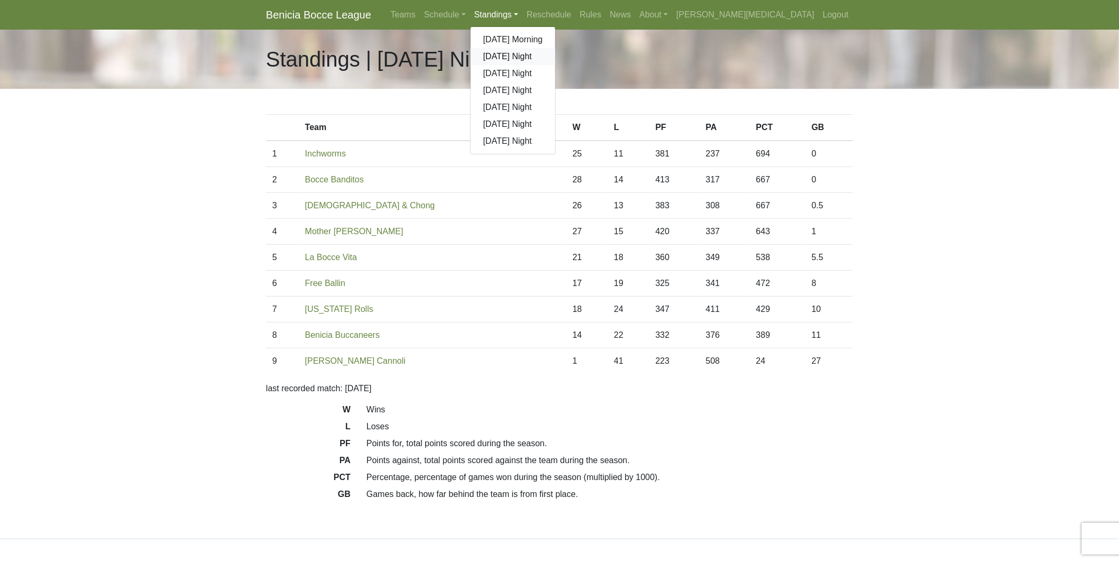
click at [556, 51] on link "[DATE] Night" at bounding box center [513, 56] width 85 height 17
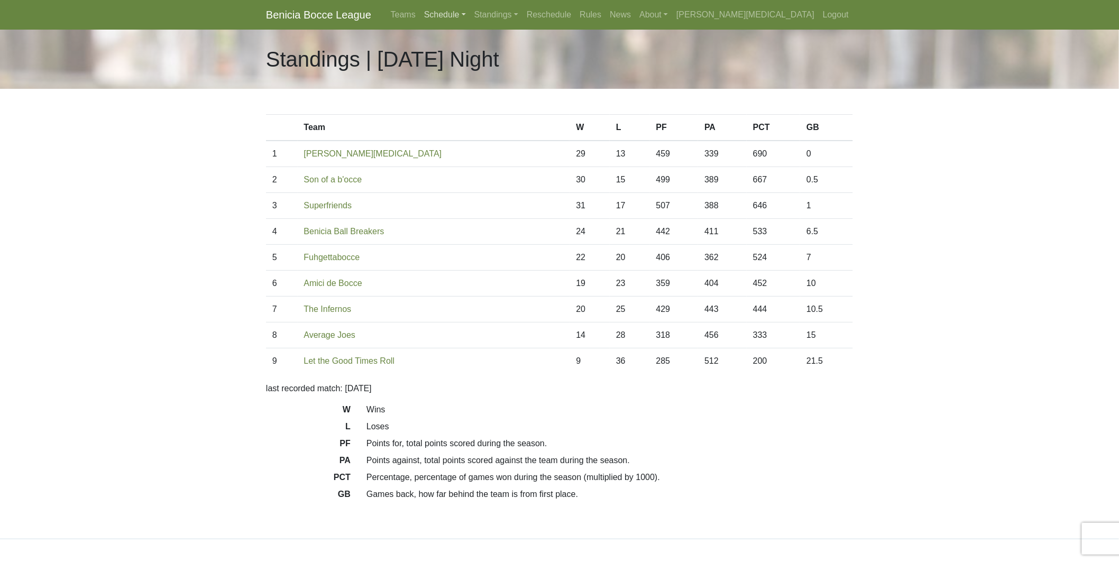
click at [470, 20] on link "Schedule" at bounding box center [445, 14] width 50 height 21
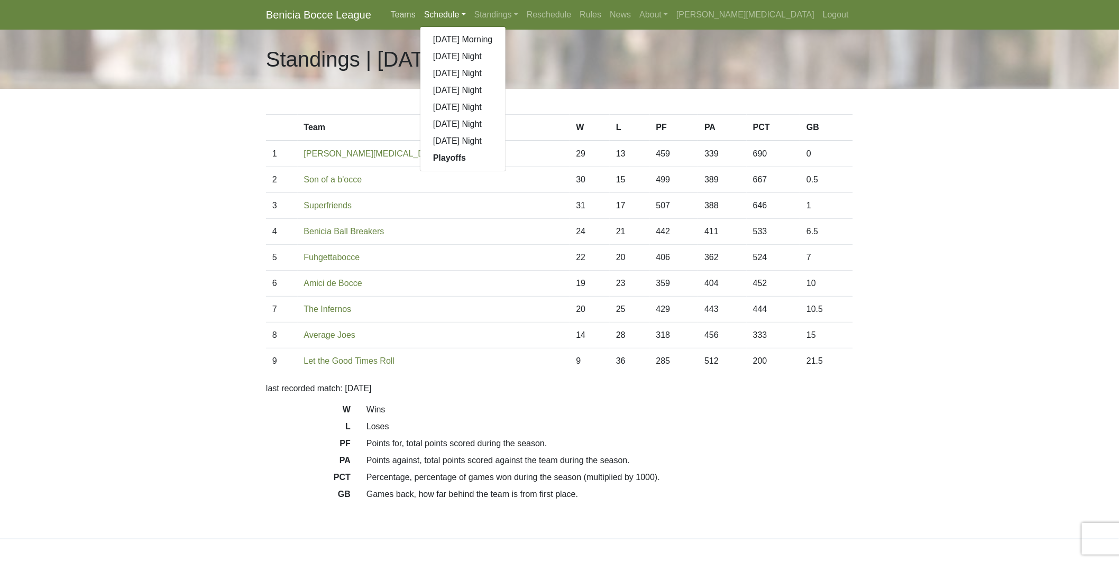
click at [420, 17] on link "Teams" at bounding box center [403, 14] width 33 height 21
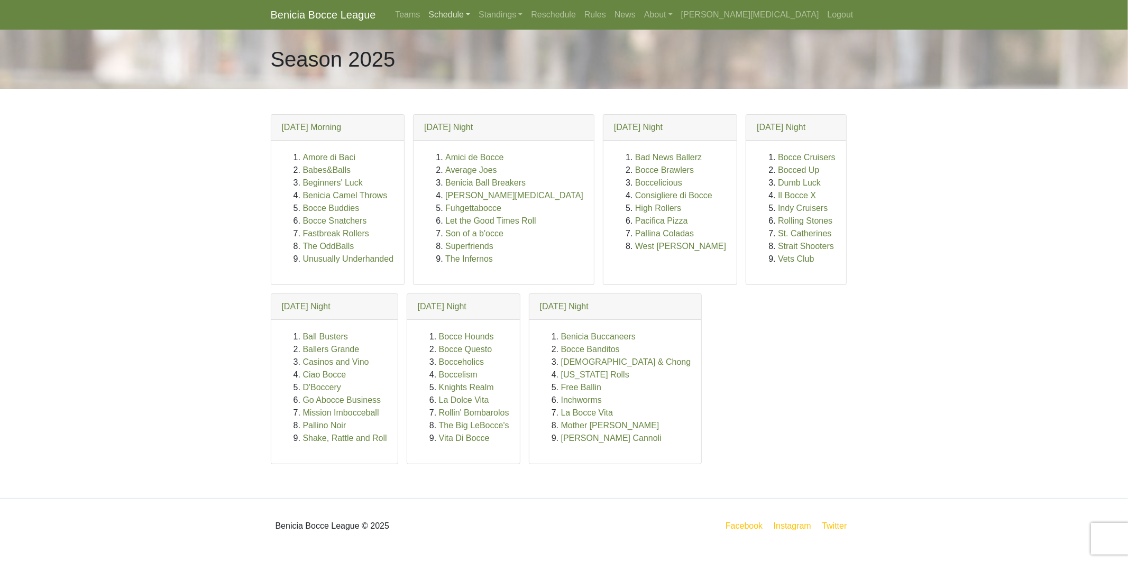
click at [475, 14] on link "Schedule" at bounding box center [449, 14] width 50 height 21
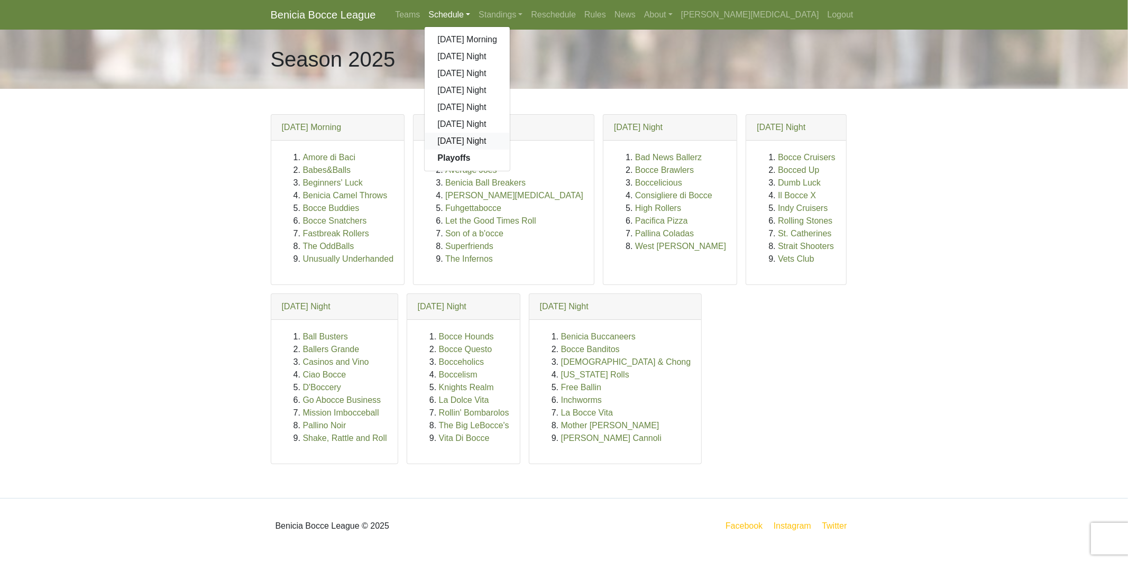
click at [510, 144] on link "[DATE] Night" at bounding box center [467, 141] width 85 height 17
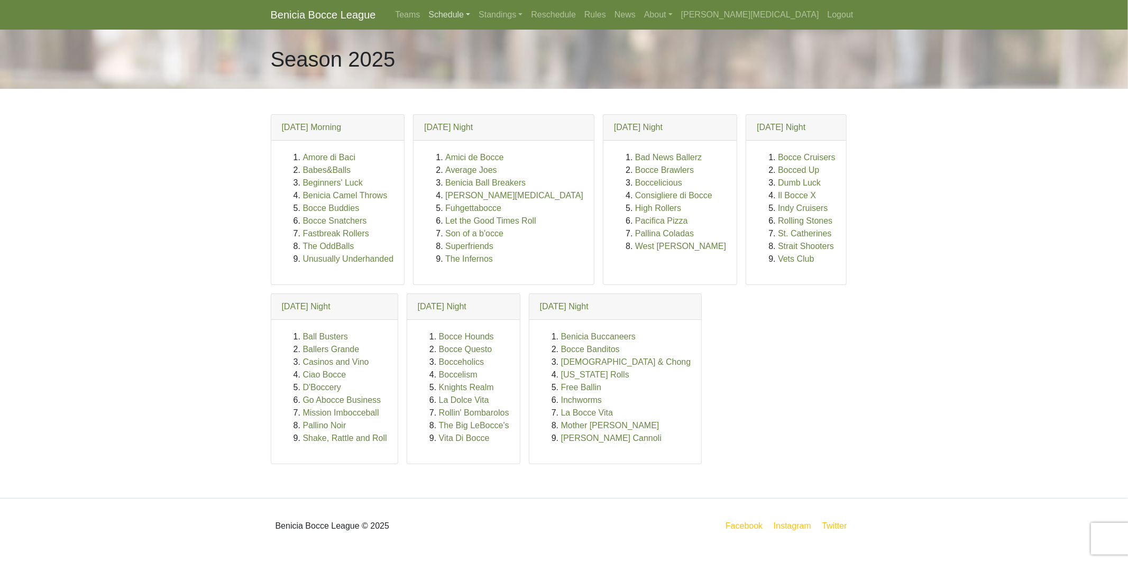
click at [475, 11] on link "Schedule" at bounding box center [449, 14] width 50 height 21
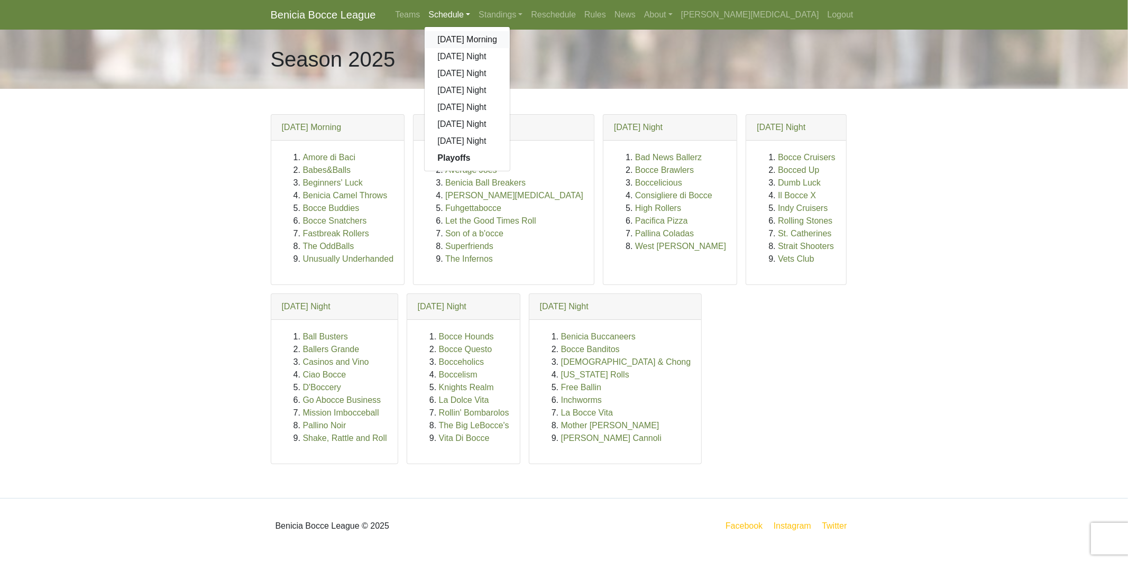
click at [510, 38] on link "[DATE] Morning" at bounding box center [467, 39] width 85 height 17
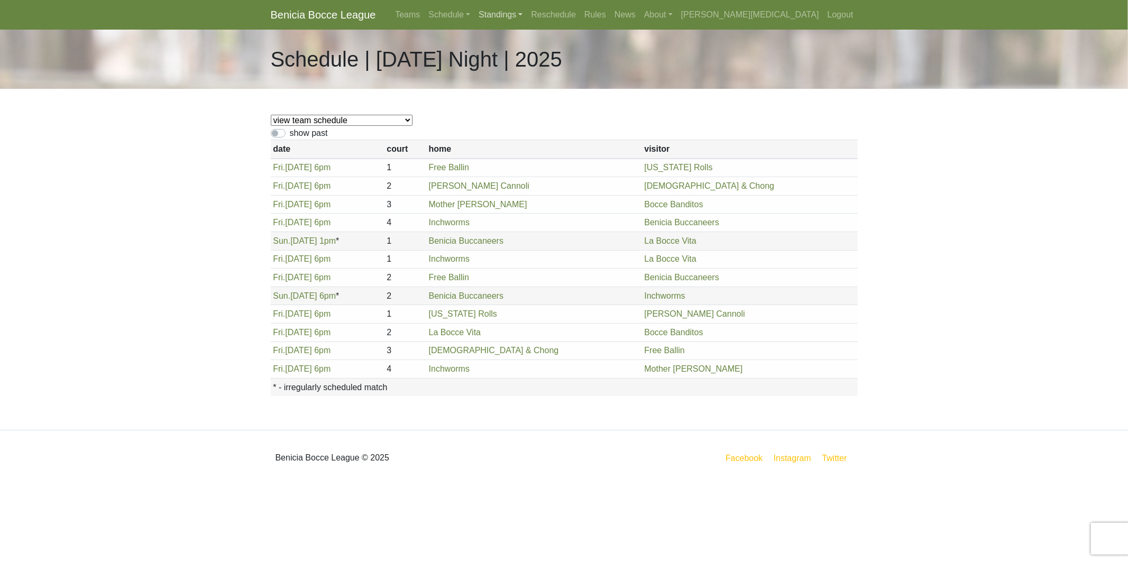
click at [527, 13] on link "Standings" at bounding box center [501, 14] width 52 height 21
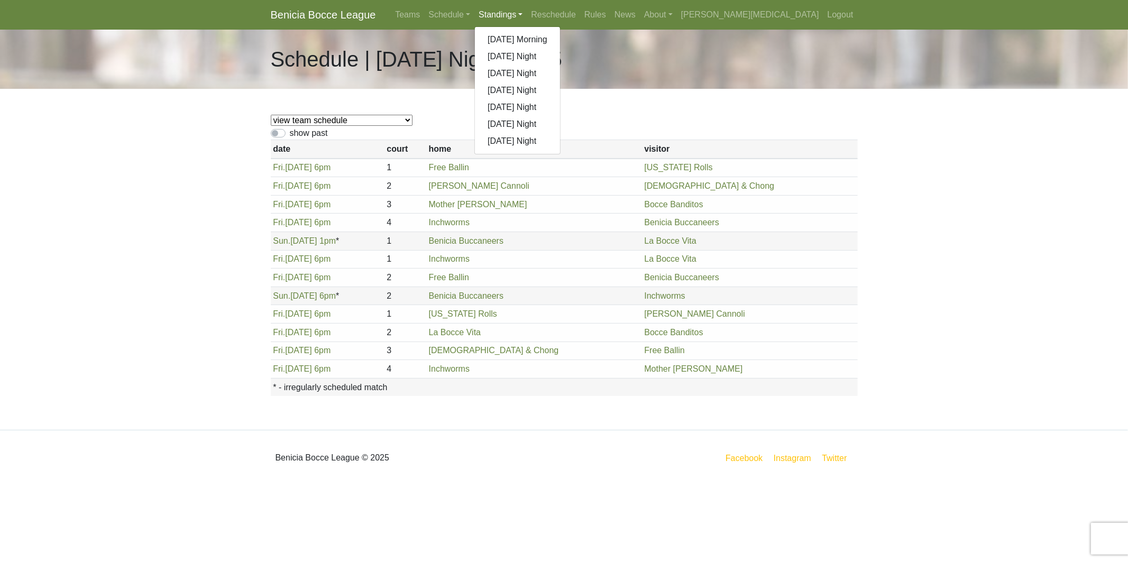
click at [348, 119] on select "view team schedule Benicia Buccaneers La Bocce Vita Free Ballin Inchworms Rolli…" at bounding box center [342, 120] width 142 height 11
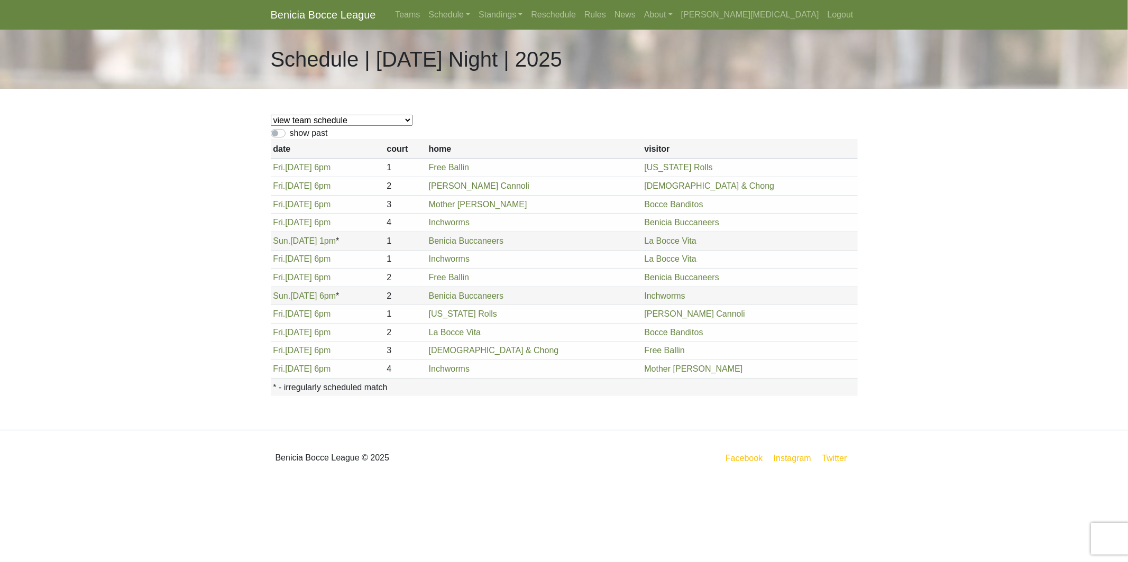
click at [435, 105] on div "view team schedule Benicia Buccaneers La Bocce Vita Free Ballin Inchworms Rolli…" at bounding box center [564, 259] width 603 height 341
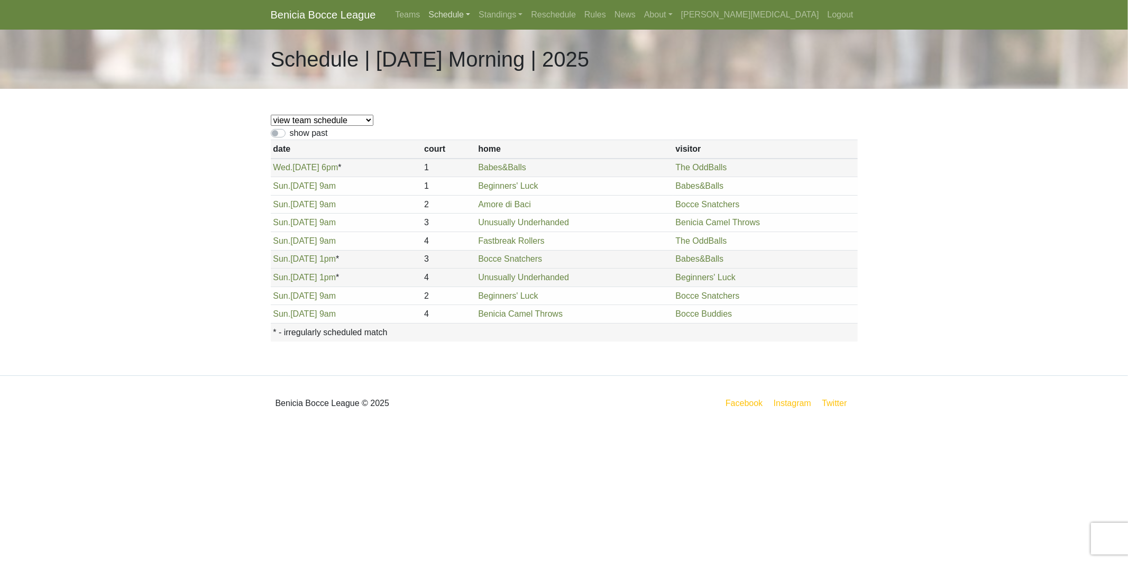
click at [475, 15] on link "Schedule" at bounding box center [449, 14] width 50 height 21
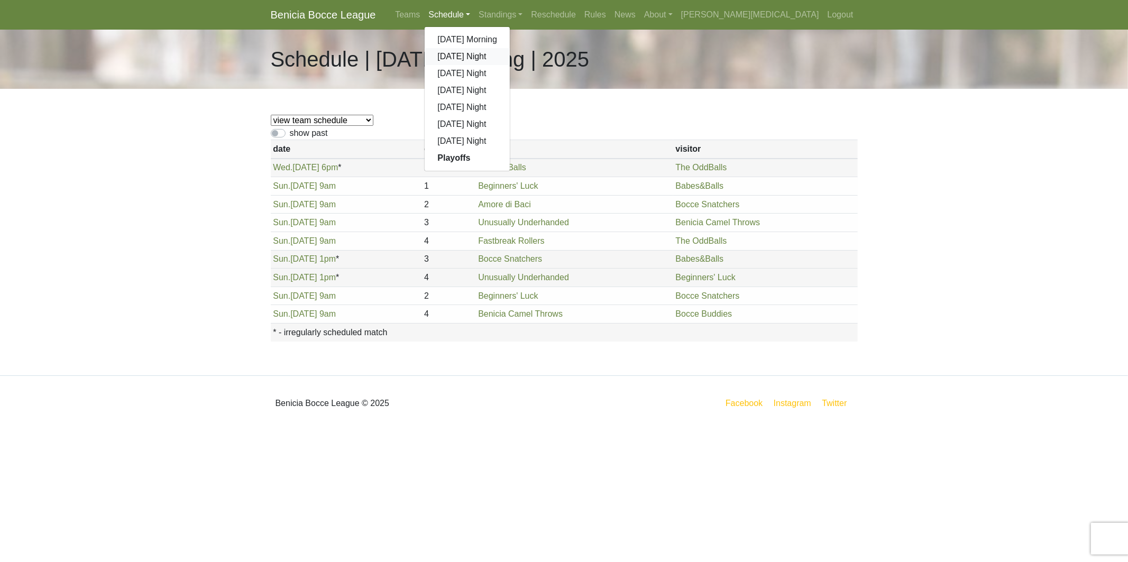
click at [510, 56] on link "[DATE] Night" at bounding box center [467, 56] width 85 height 17
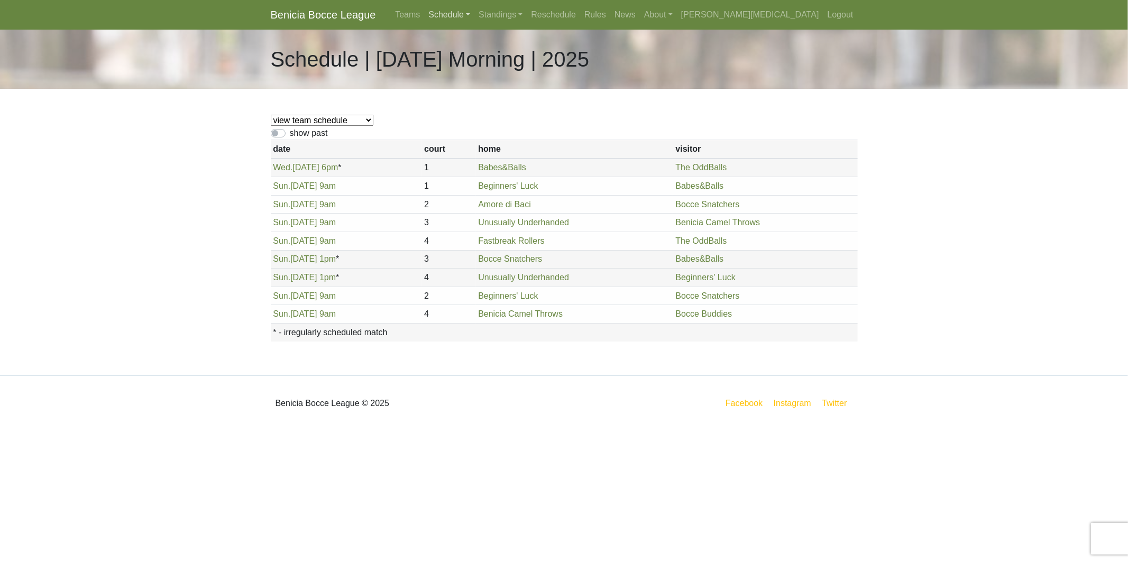
click at [475, 17] on link "Schedule" at bounding box center [449, 14] width 50 height 21
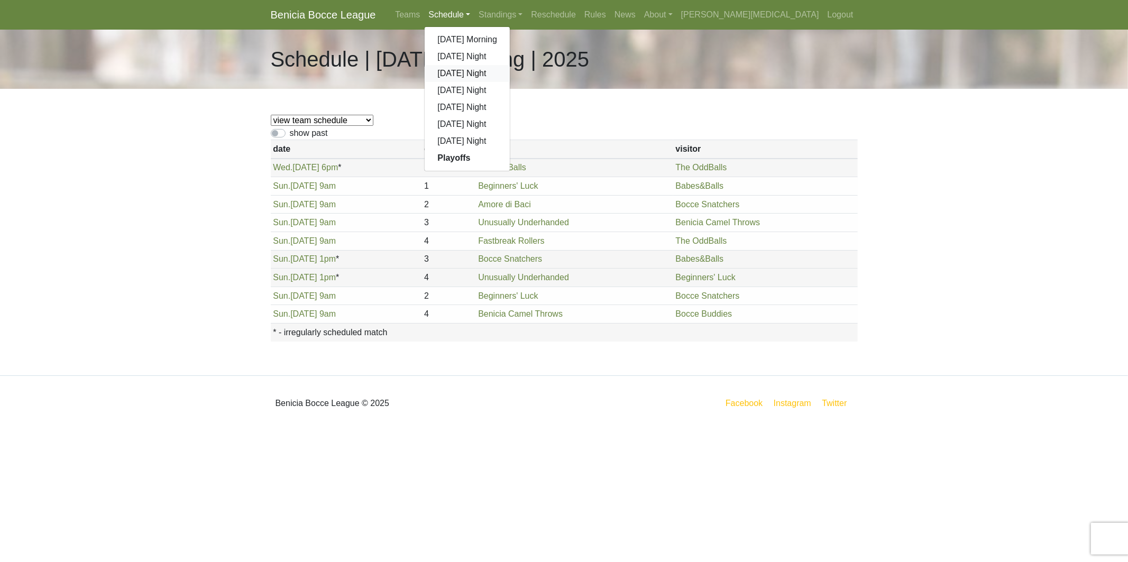
click at [510, 70] on link "[DATE] Night" at bounding box center [467, 73] width 85 height 17
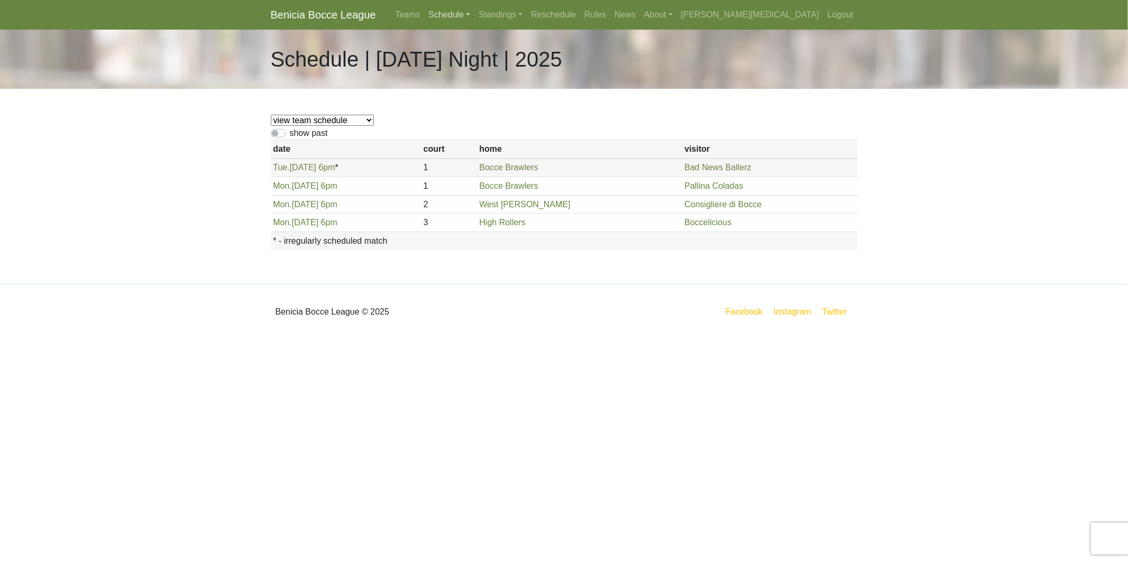
click at [475, 13] on link "Schedule" at bounding box center [449, 14] width 50 height 21
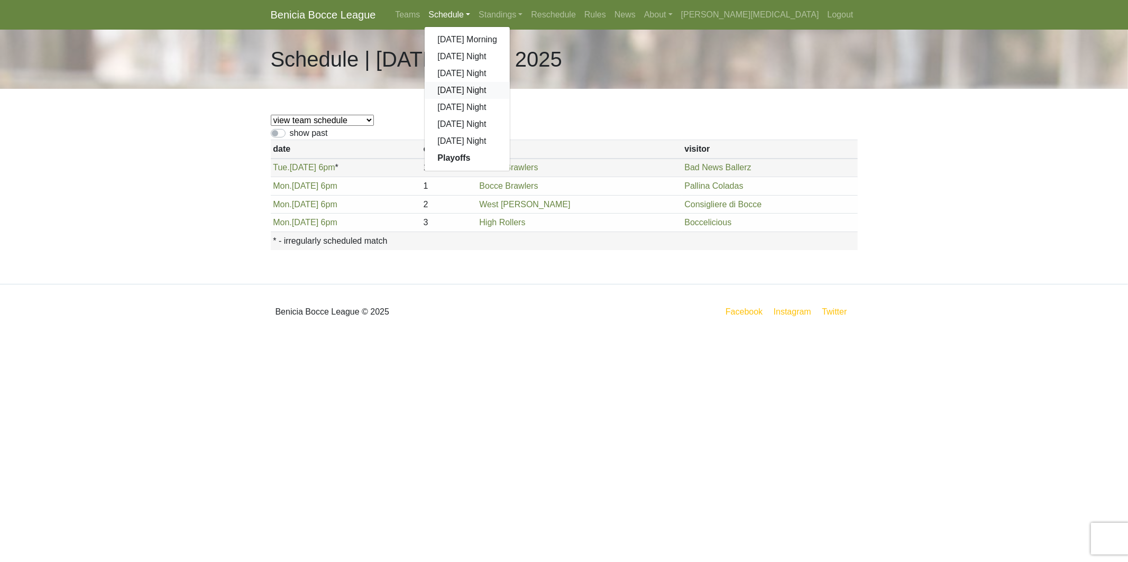
click at [510, 91] on link "[DATE] Night" at bounding box center [467, 90] width 85 height 17
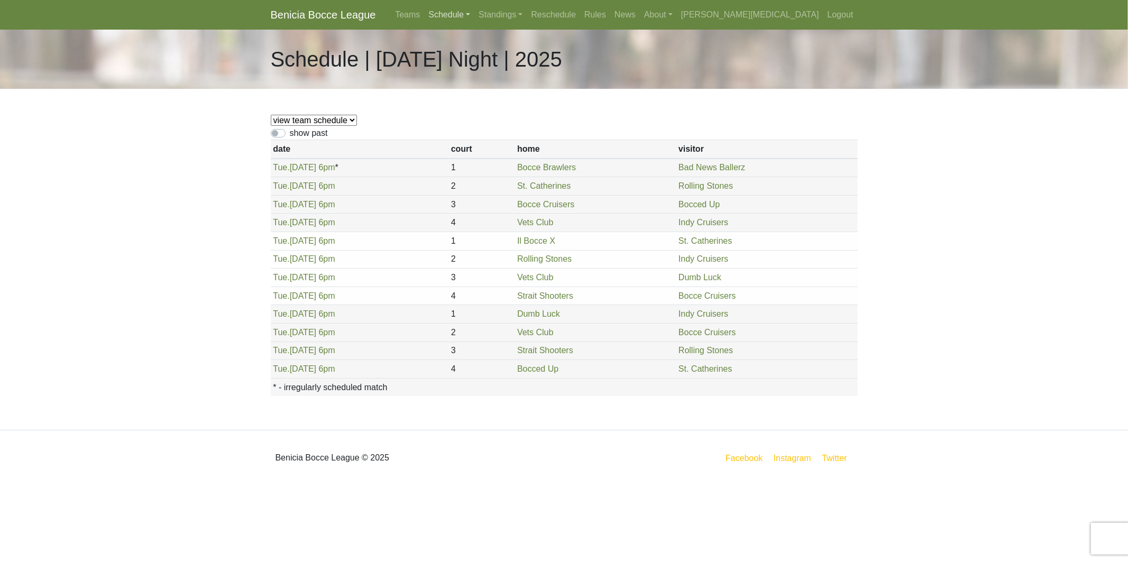
click at [475, 13] on link "Schedule" at bounding box center [449, 14] width 50 height 21
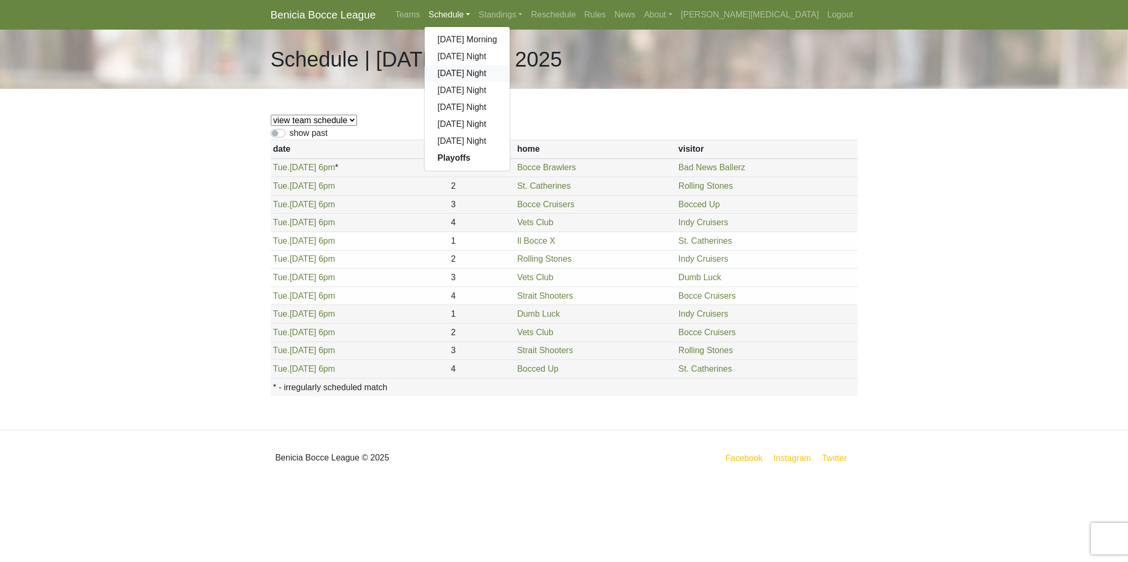
click at [510, 72] on link "[DATE] Night" at bounding box center [467, 73] width 85 height 17
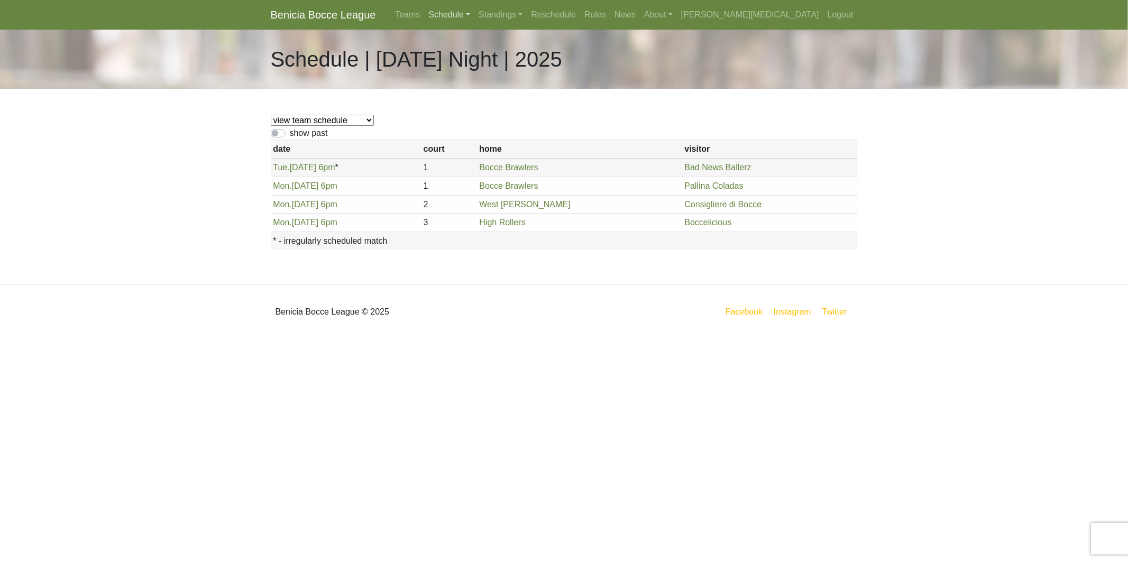
click at [475, 14] on link "Schedule" at bounding box center [449, 14] width 50 height 21
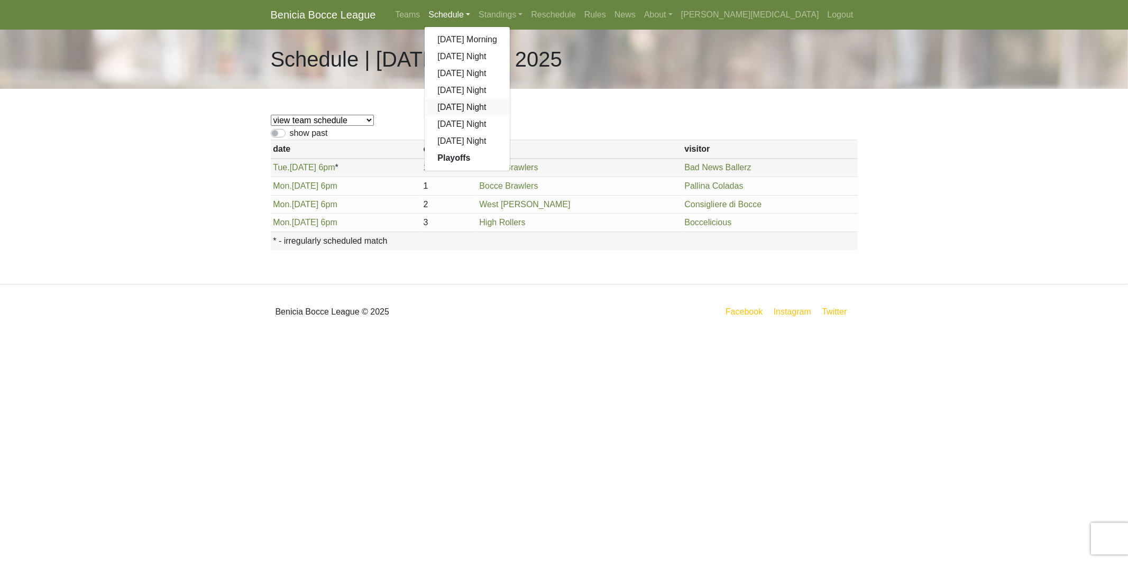
click at [510, 110] on link "[DATE] Night" at bounding box center [467, 107] width 85 height 17
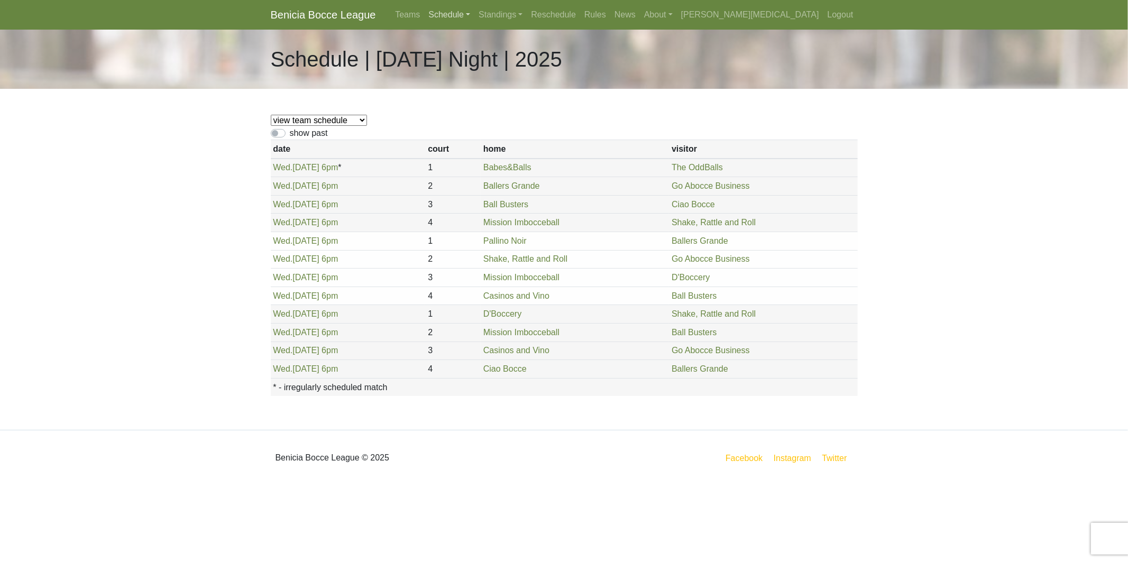
click at [475, 17] on link "Schedule" at bounding box center [449, 14] width 50 height 21
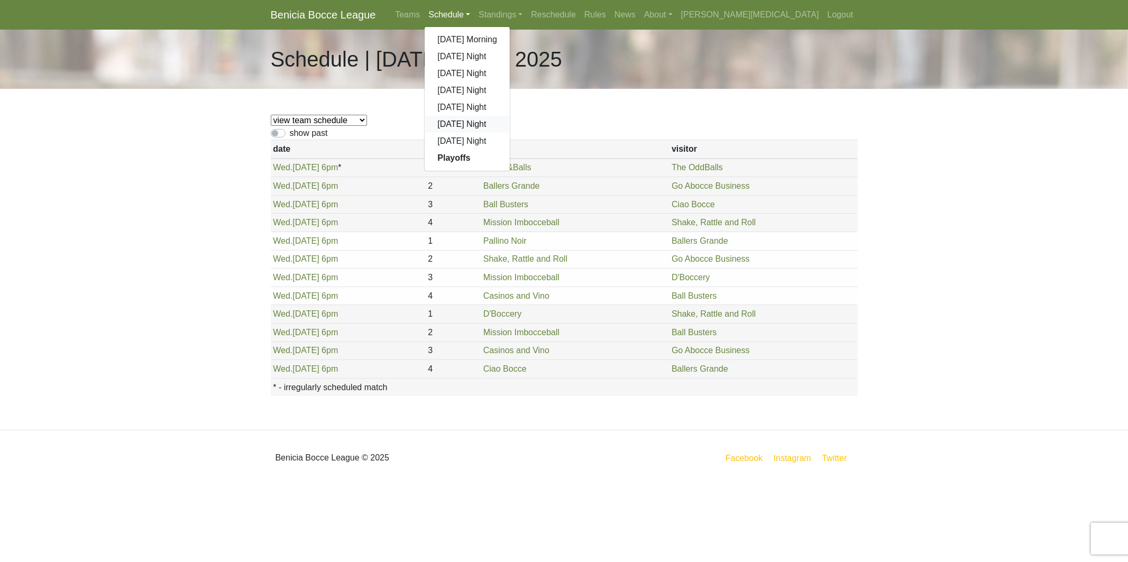
click at [510, 127] on link "[DATE] Night" at bounding box center [467, 124] width 85 height 17
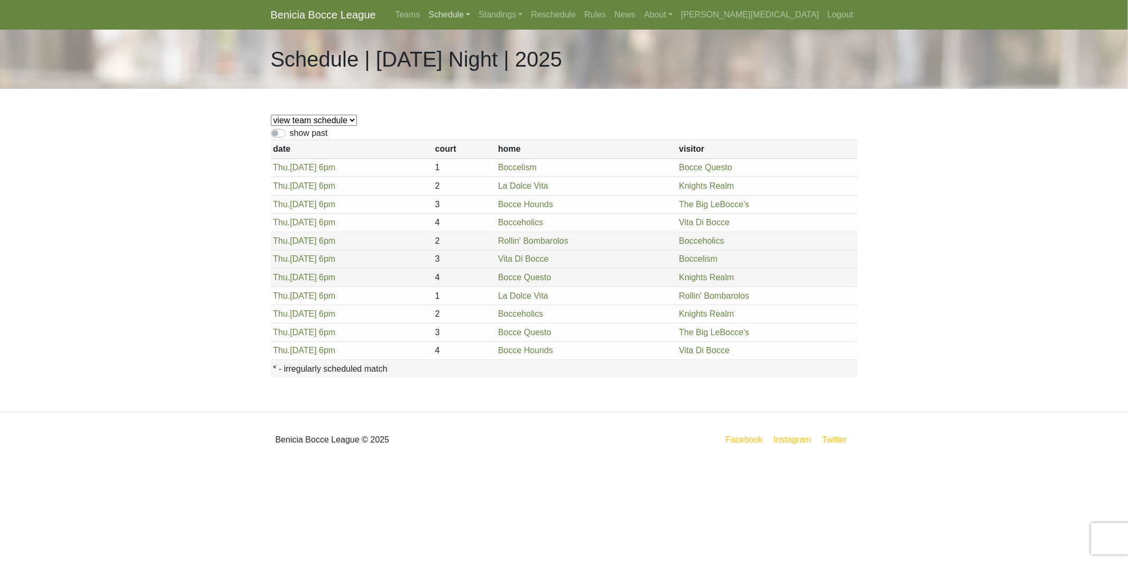
click at [475, 13] on link "Schedule" at bounding box center [449, 14] width 50 height 21
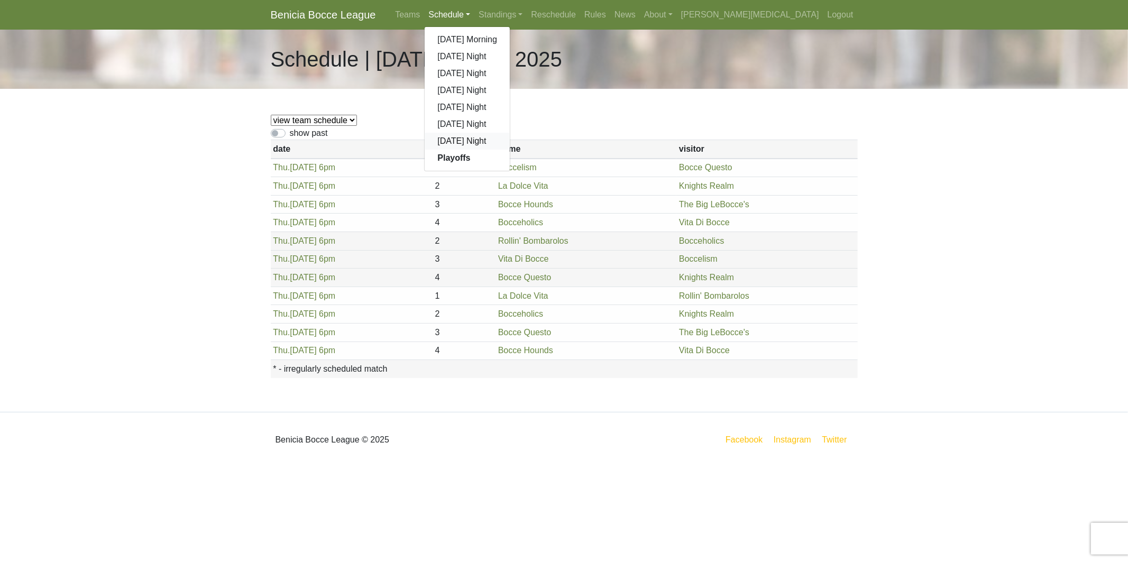
click at [510, 144] on link "[DATE] Night" at bounding box center [467, 141] width 85 height 17
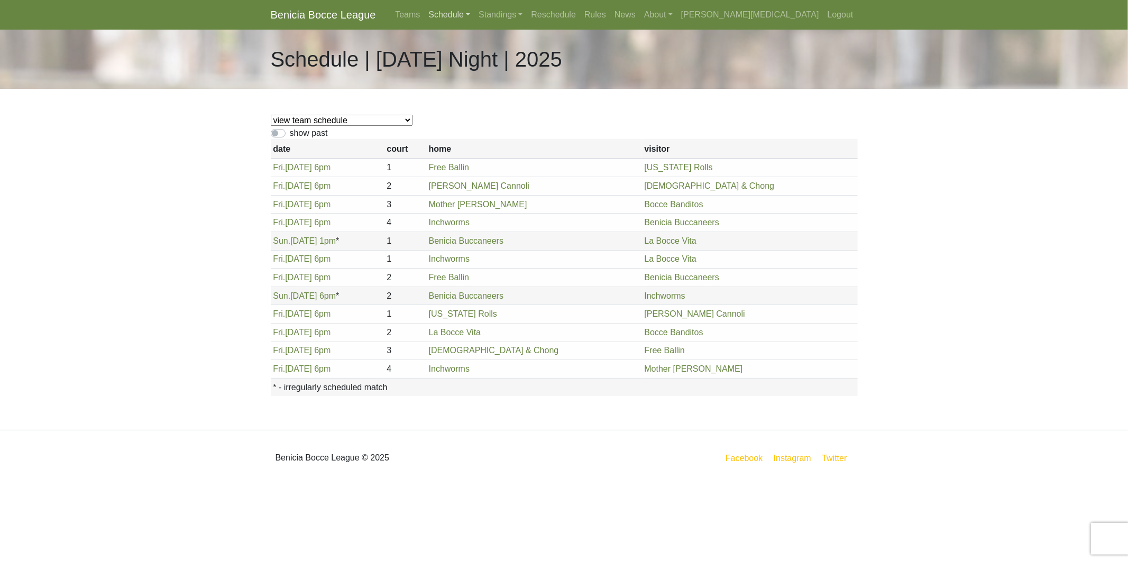
click at [475, 6] on link "Schedule" at bounding box center [449, 14] width 50 height 21
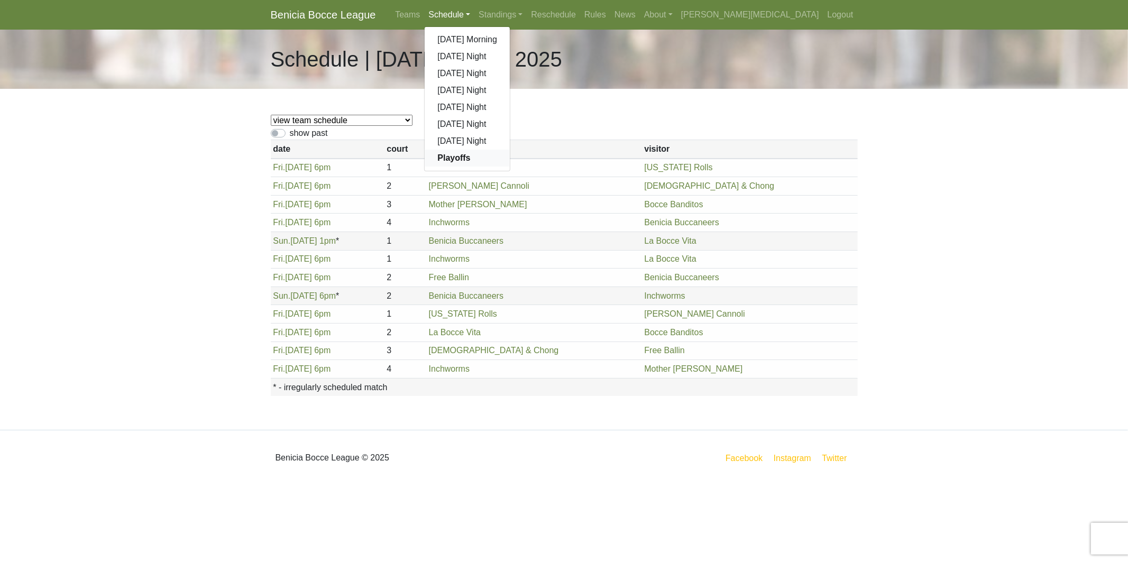
click at [470, 158] on strong "Playoffs" at bounding box center [454, 157] width 33 height 9
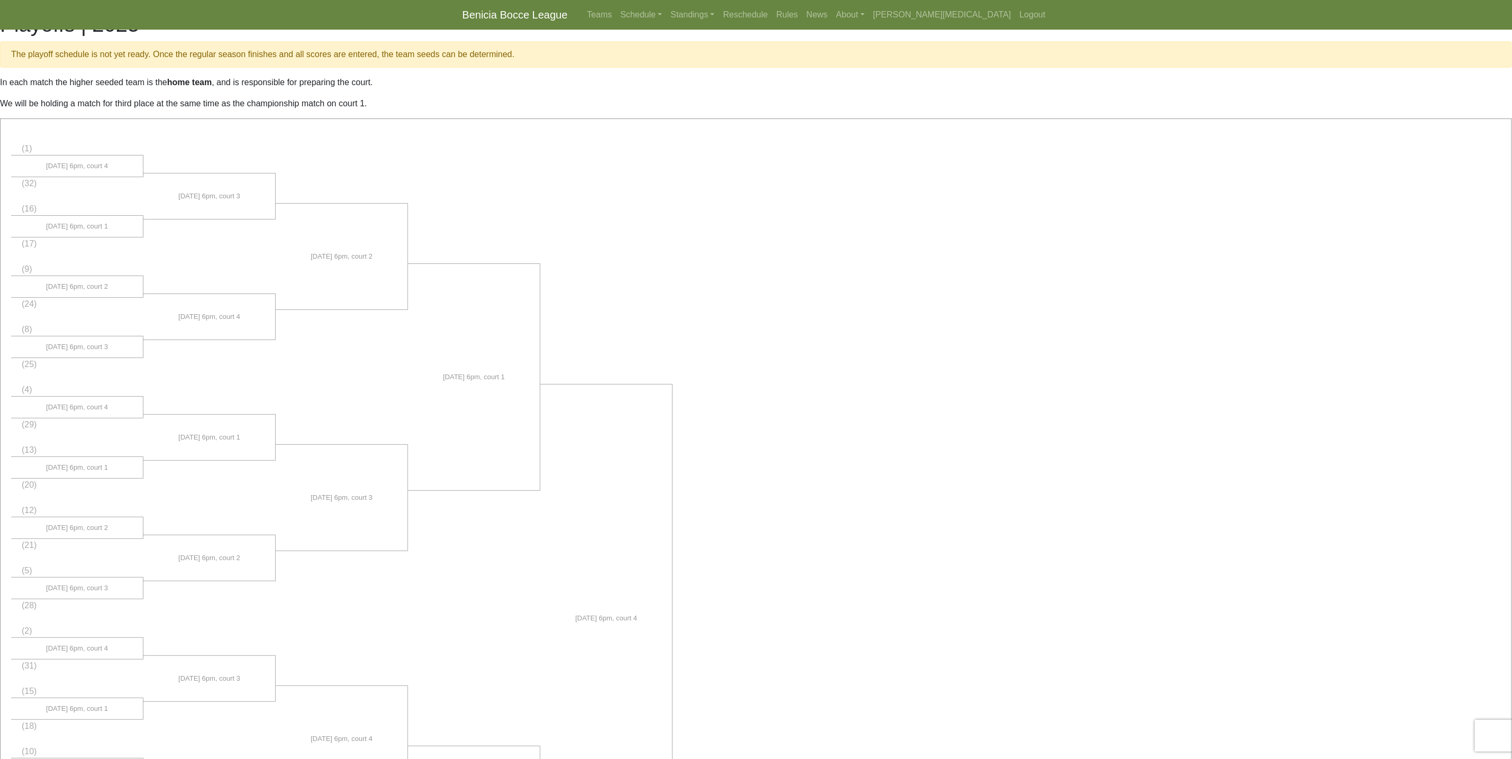
scroll to position [37, 0]
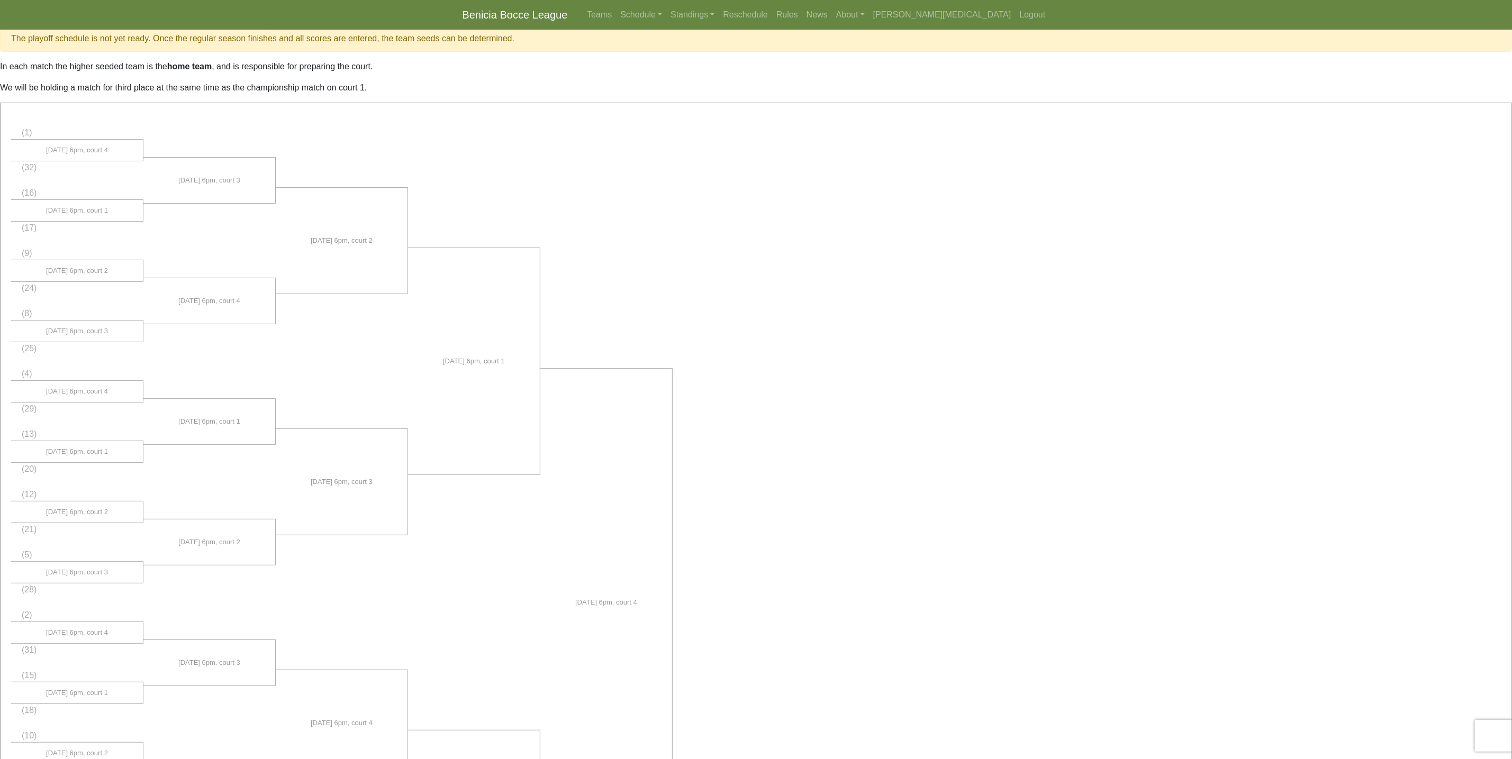
drag, startPoint x: 933, startPoint y: 383, endPoint x: 935, endPoint y: 397, distance: 14.9
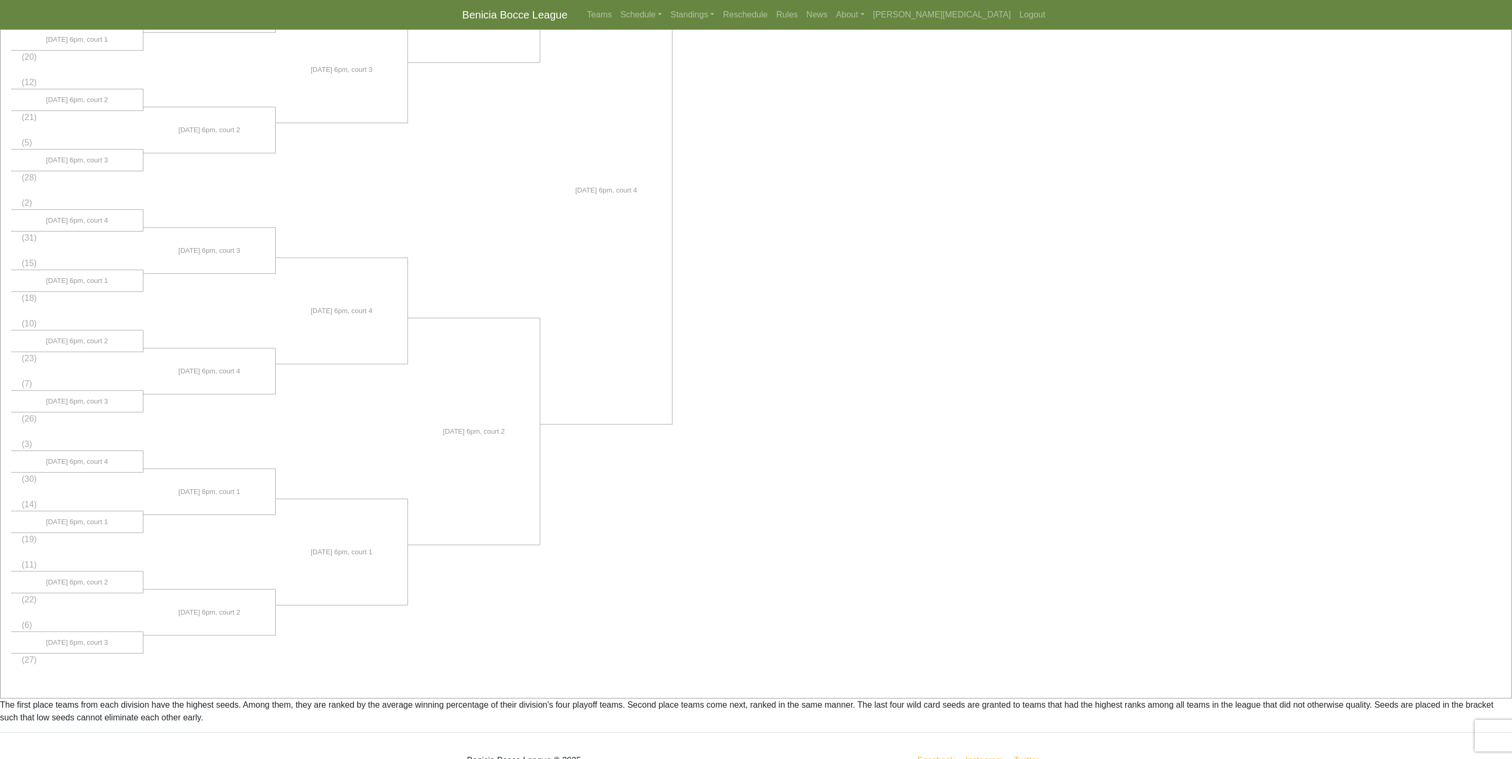
scroll to position [496, 0]
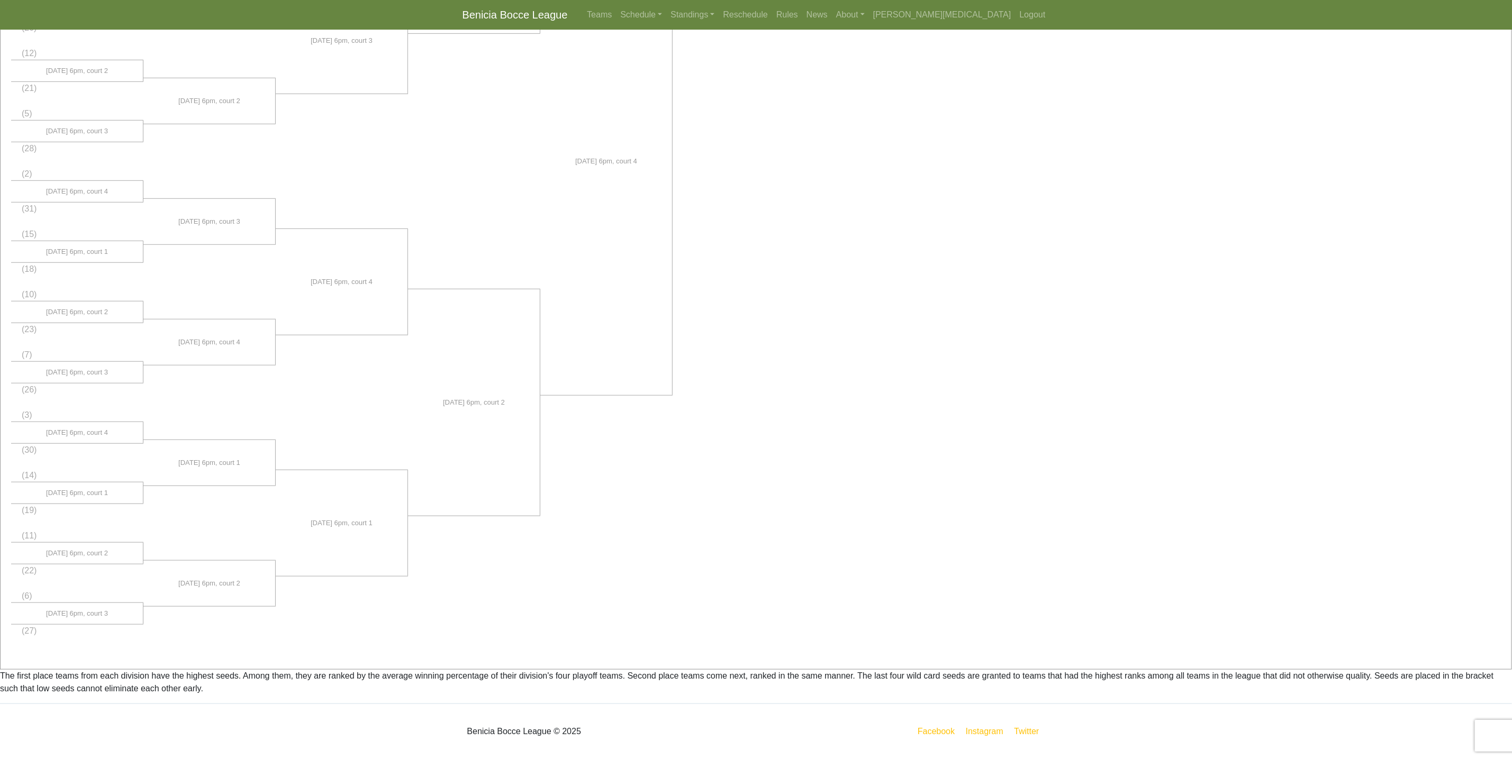
drag, startPoint x: 938, startPoint y: 402, endPoint x: 933, endPoint y: 460, distance: 58.4
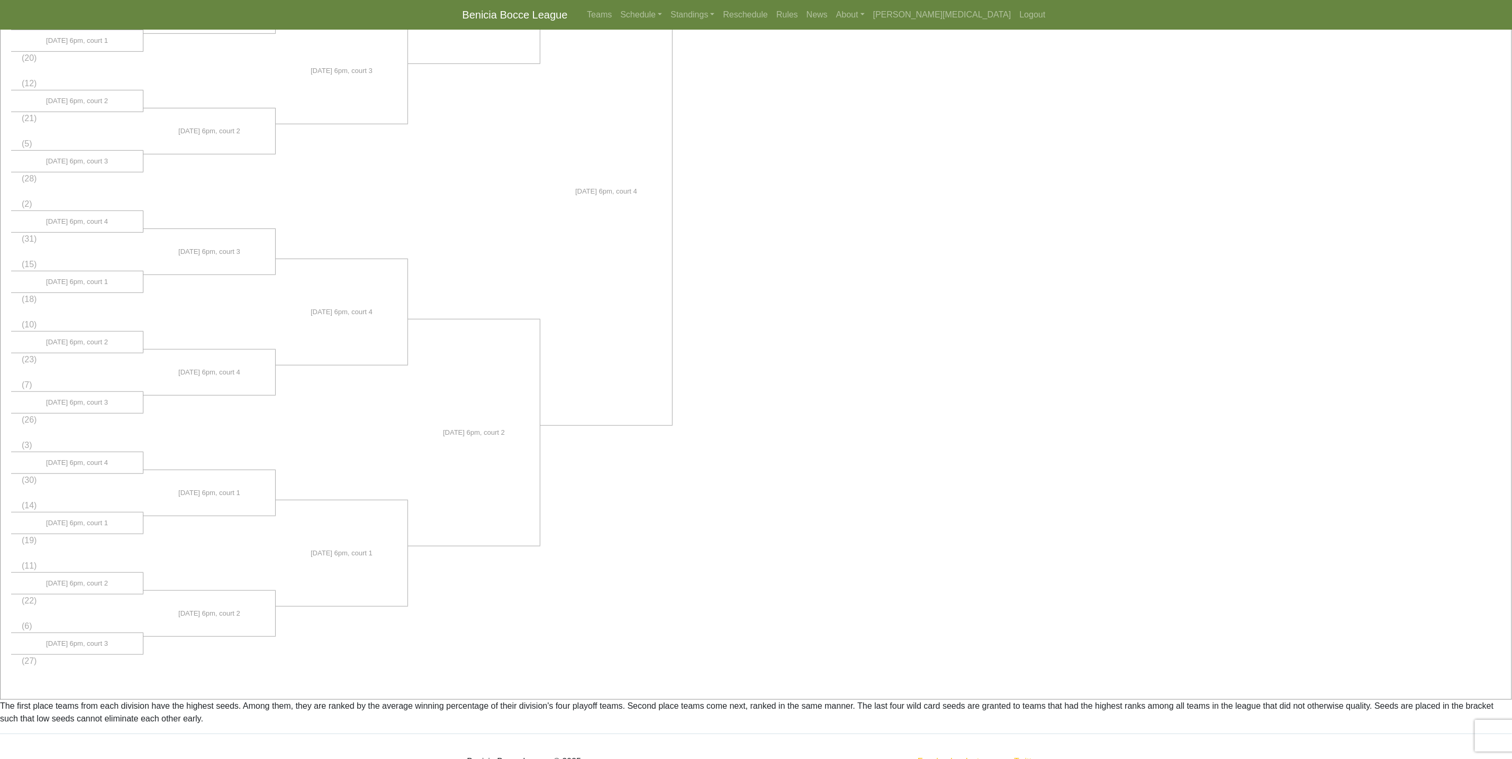
scroll to position [429, 0]
drag, startPoint x: 928, startPoint y: 456, endPoint x: 904, endPoint y: 433, distance: 33.3
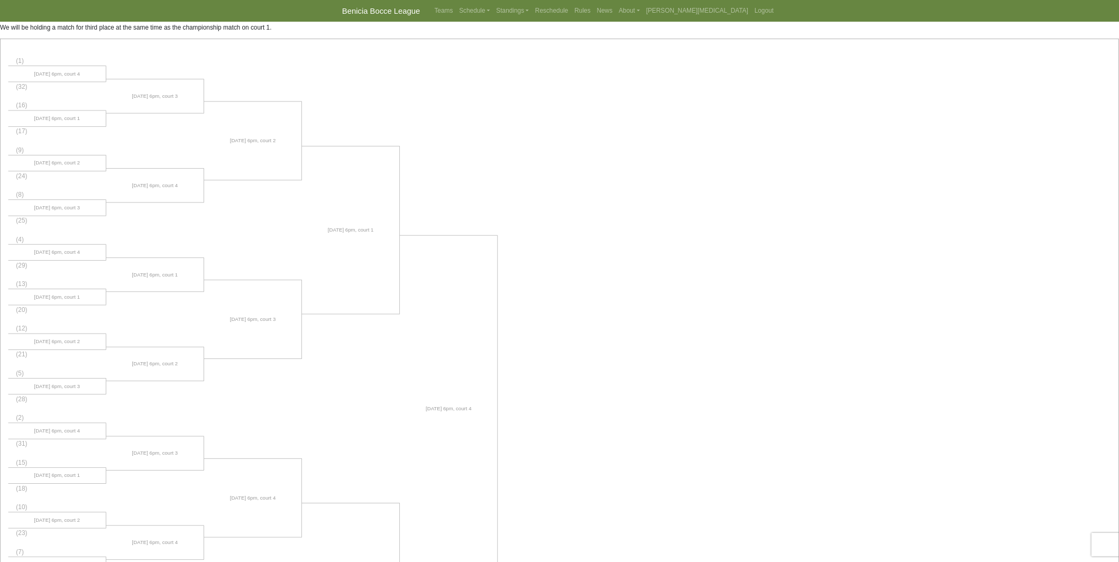
scroll to position [0, 0]
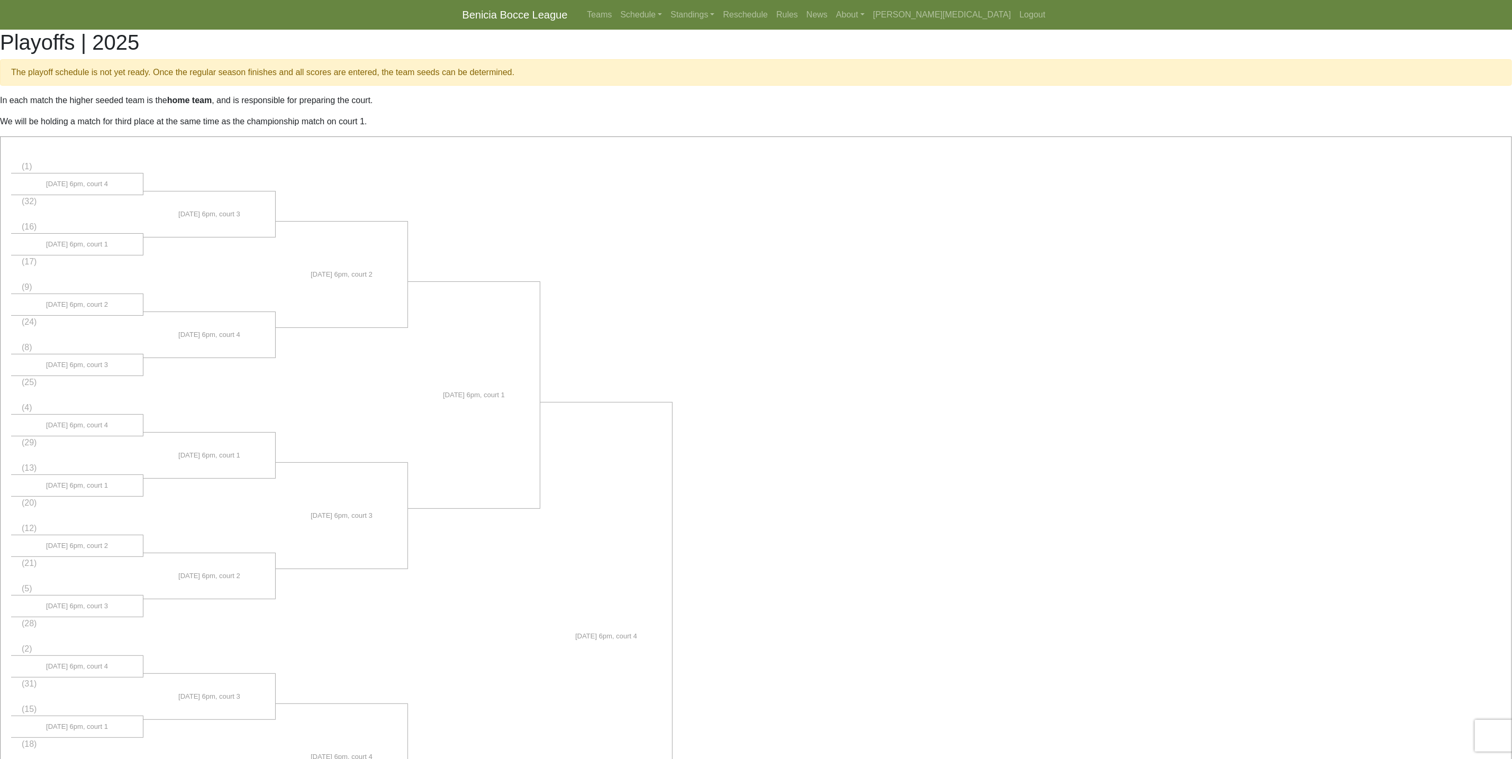
drag, startPoint x: 903, startPoint y: 433, endPoint x: 685, endPoint y: 356, distance: 231.9
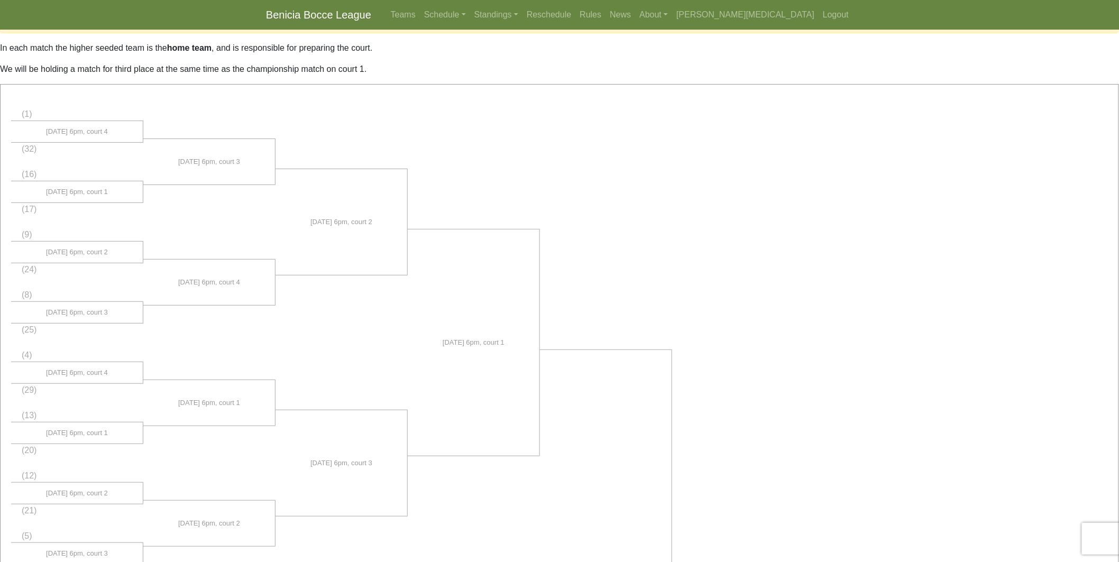
drag, startPoint x: 540, startPoint y: 217, endPoint x: 547, endPoint y: 257, distance: 40.8
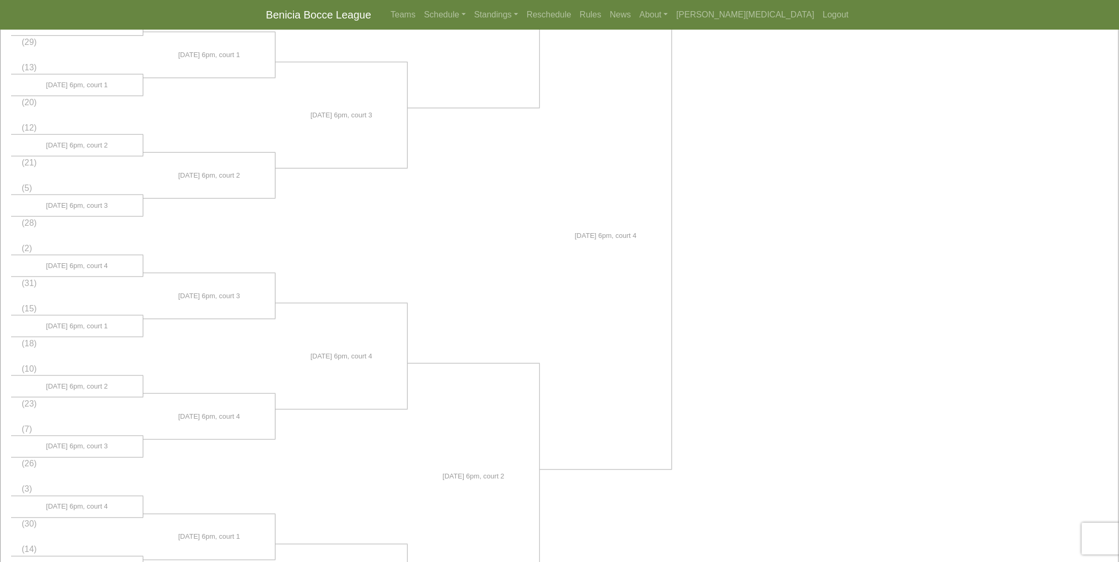
drag, startPoint x: 549, startPoint y: 252, endPoint x: 549, endPoint y: 309, distance: 57.1
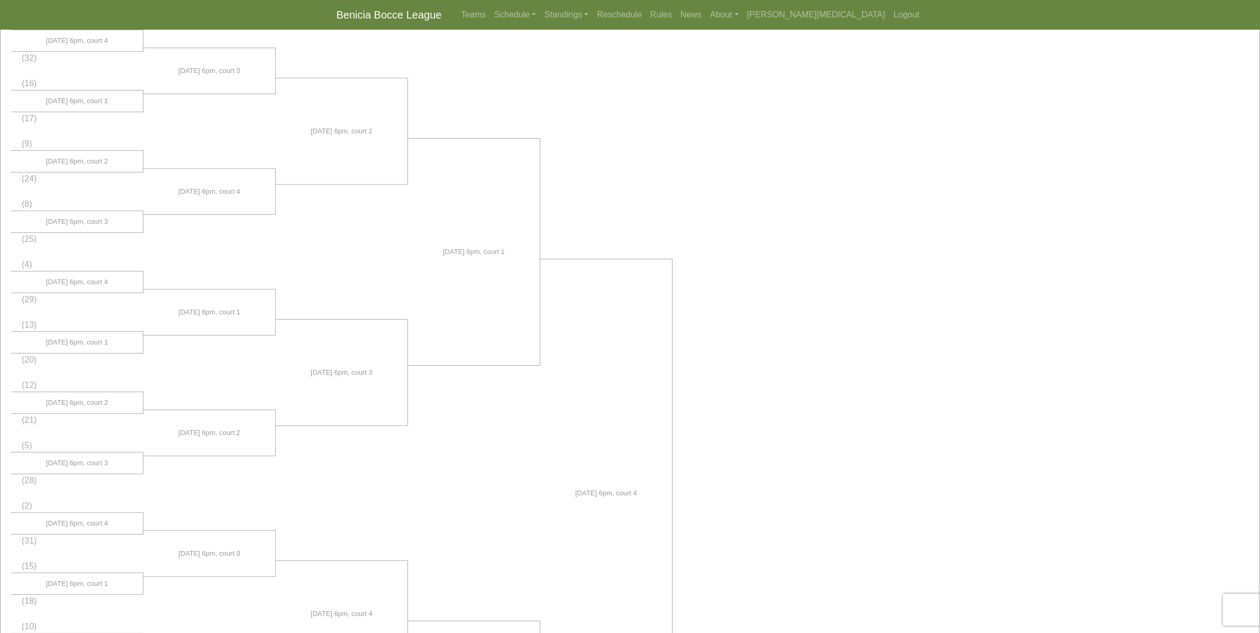
drag, startPoint x: 616, startPoint y: 334, endPoint x: 639, endPoint y: 308, distance: 34.5
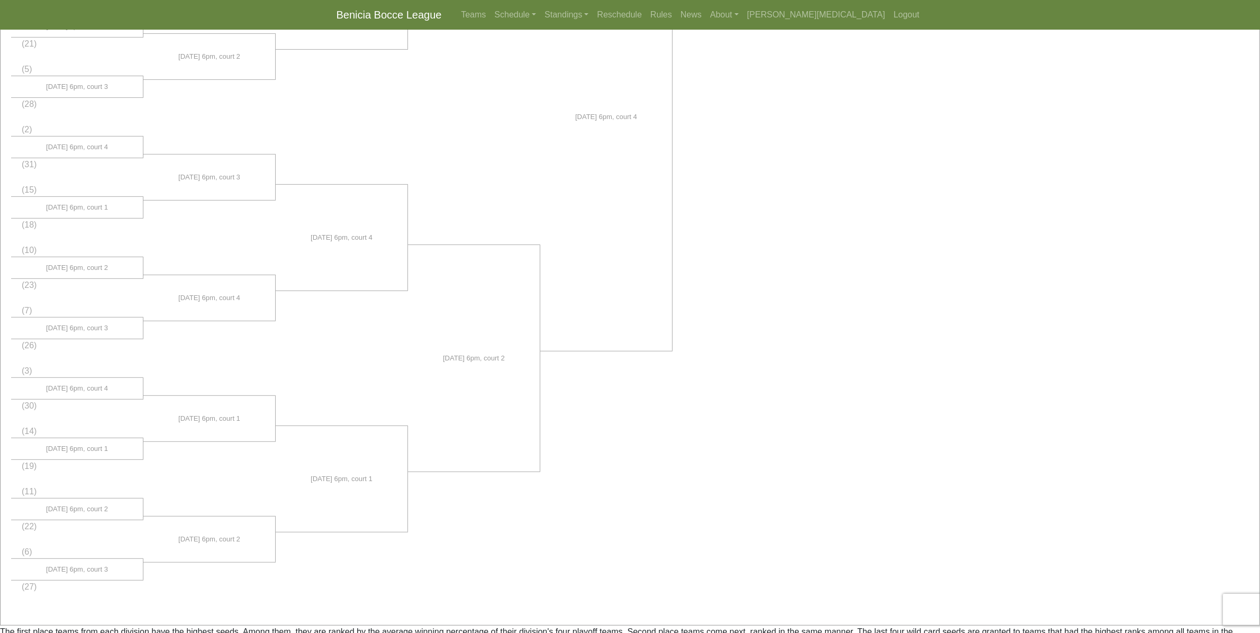
drag, startPoint x: 582, startPoint y: 323, endPoint x: 586, endPoint y: 349, distance: 26.7
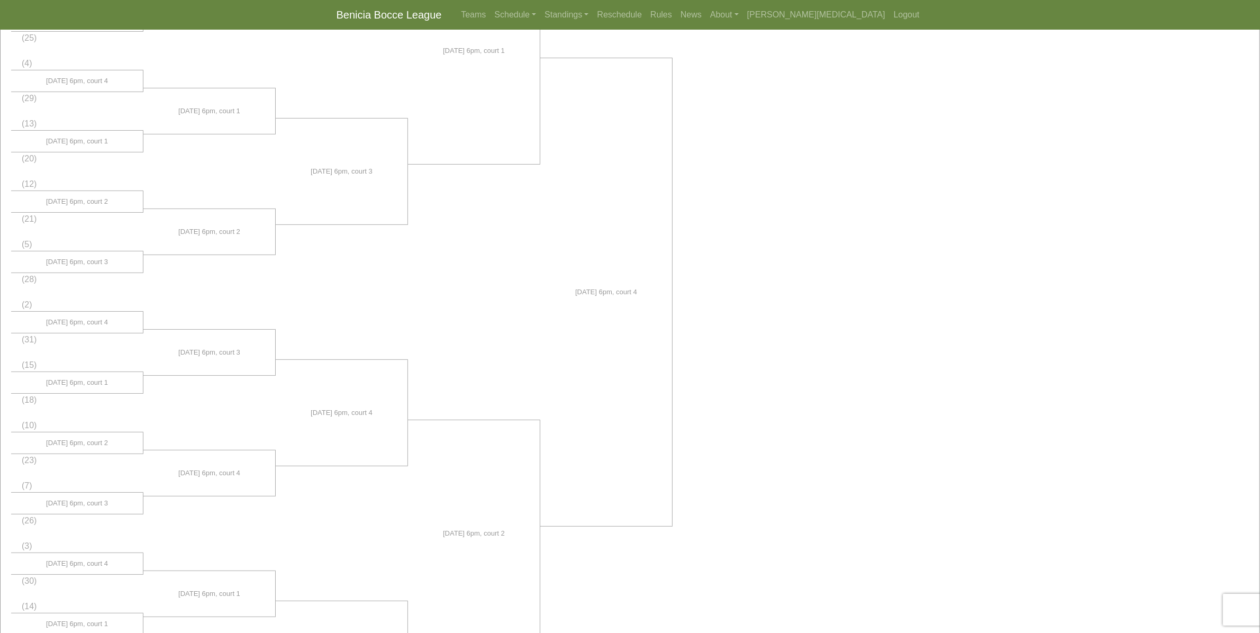
scroll to position [268, 0]
drag, startPoint x: 672, startPoint y: 454, endPoint x: 677, endPoint y: 402, distance: 52.1
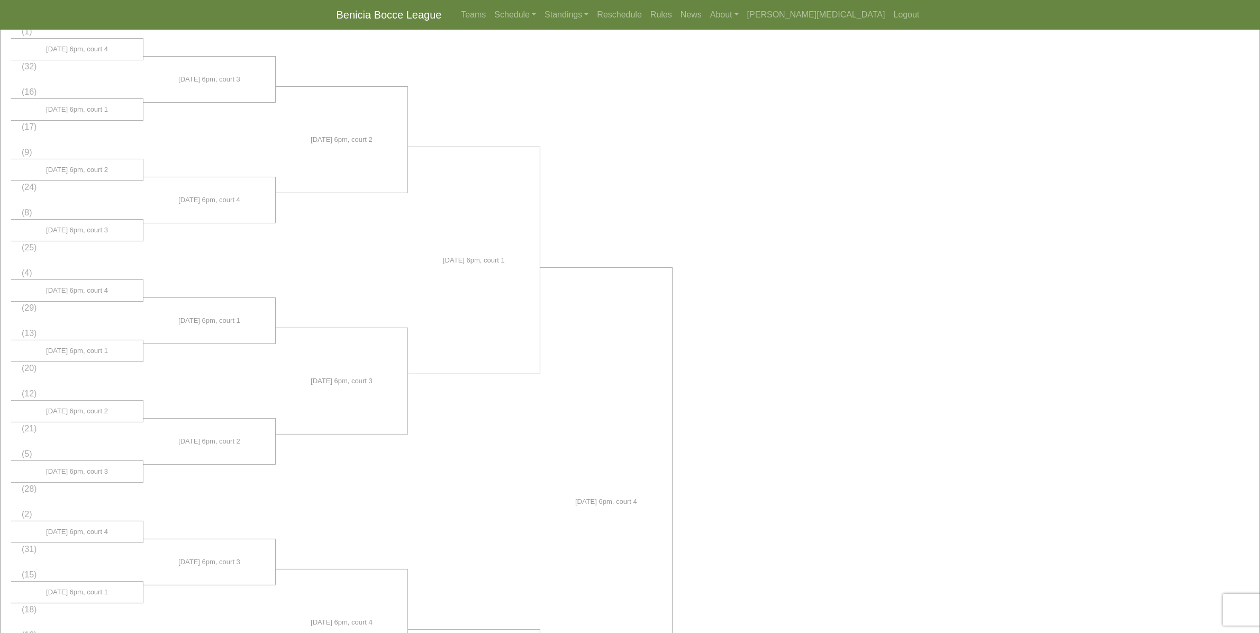
scroll to position [117, 0]
drag, startPoint x: 681, startPoint y: 405, endPoint x: 678, endPoint y: 378, distance: 26.6
drag, startPoint x: 675, startPoint y: 377, endPoint x: 597, endPoint y: 363, distance: 78.9
